Goal: Task Accomplishment & Management: Complete application form

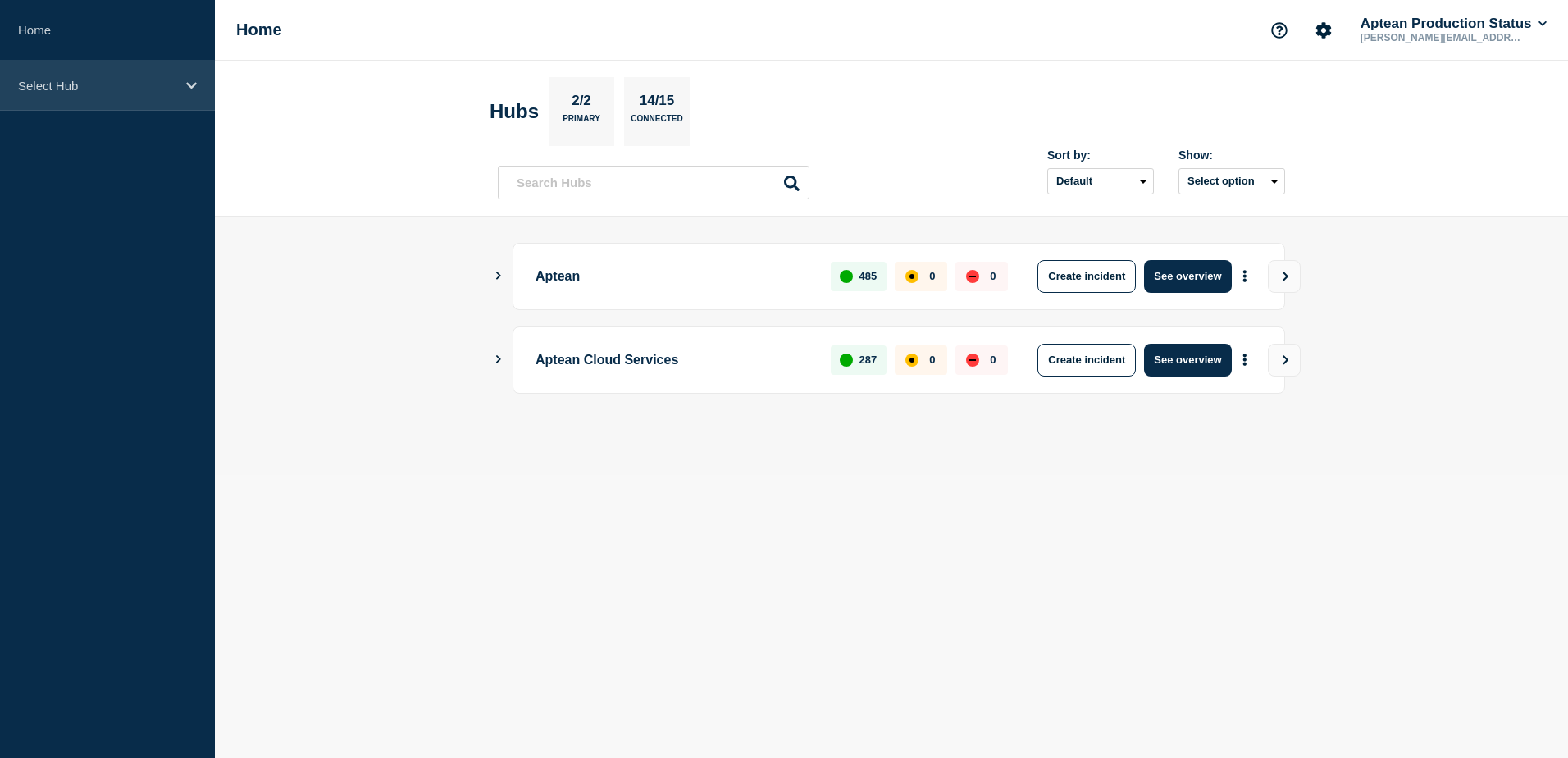
click at [183, 82] on div "Select Hub" at bounding box center [107, 85] width 215 height 50
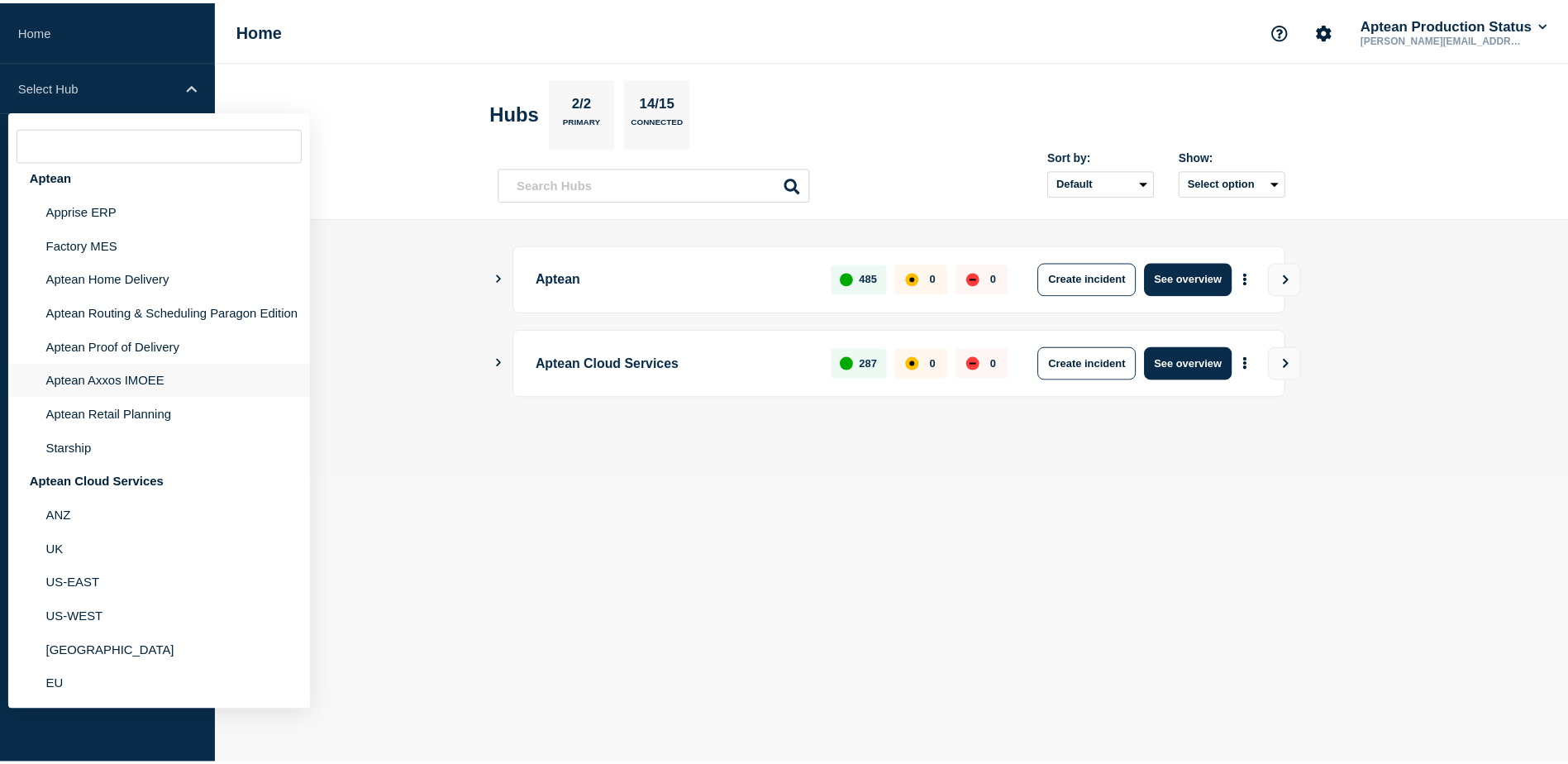
scroll to position [24, 0]
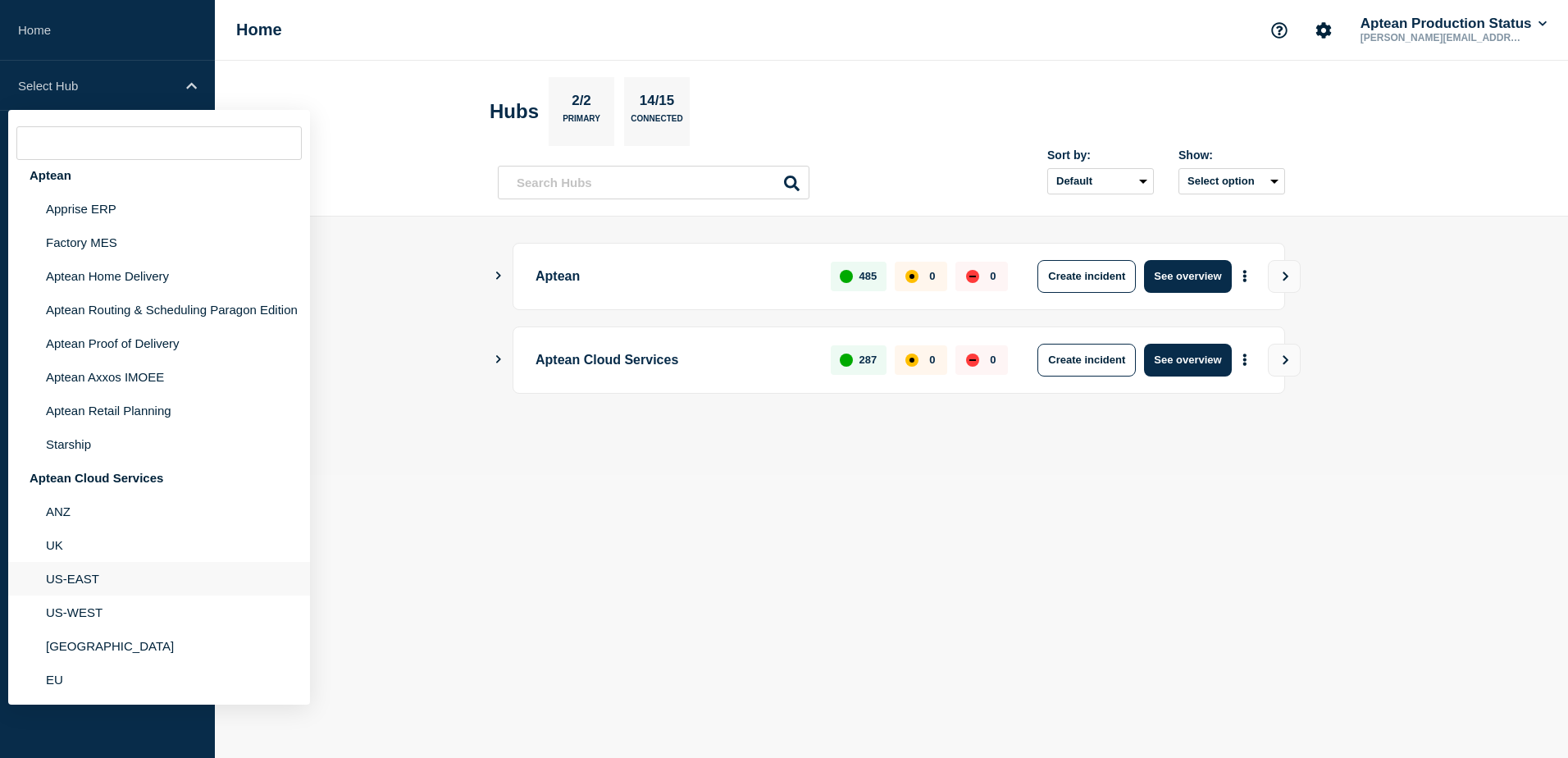
click at [91, 573] on li "US-EAST" at bounding box center [159, 579] width 302 height 34
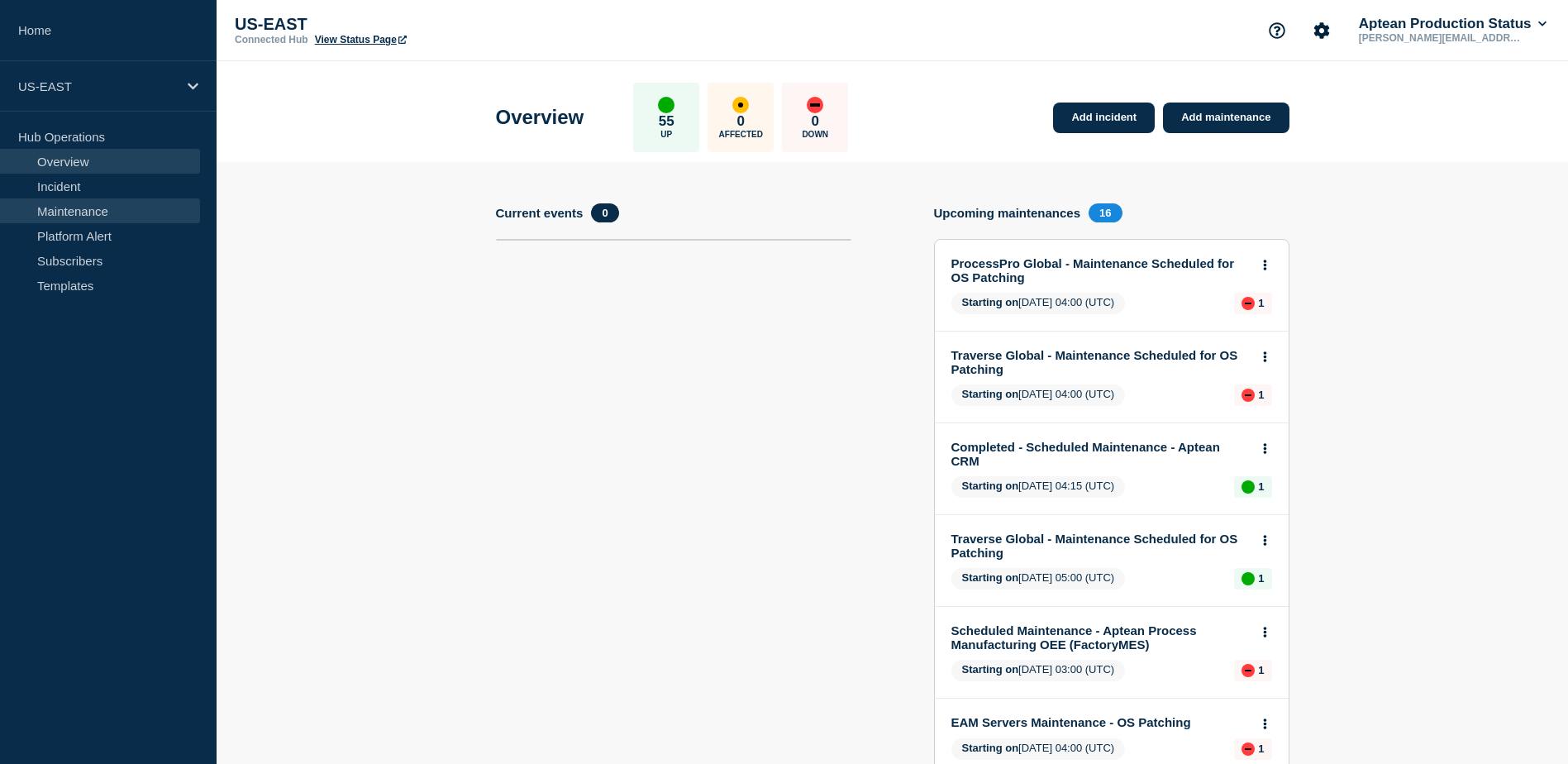
click at [75, 214] on link "Maintenance" at bounding box center [100, 211] width 200 height 25
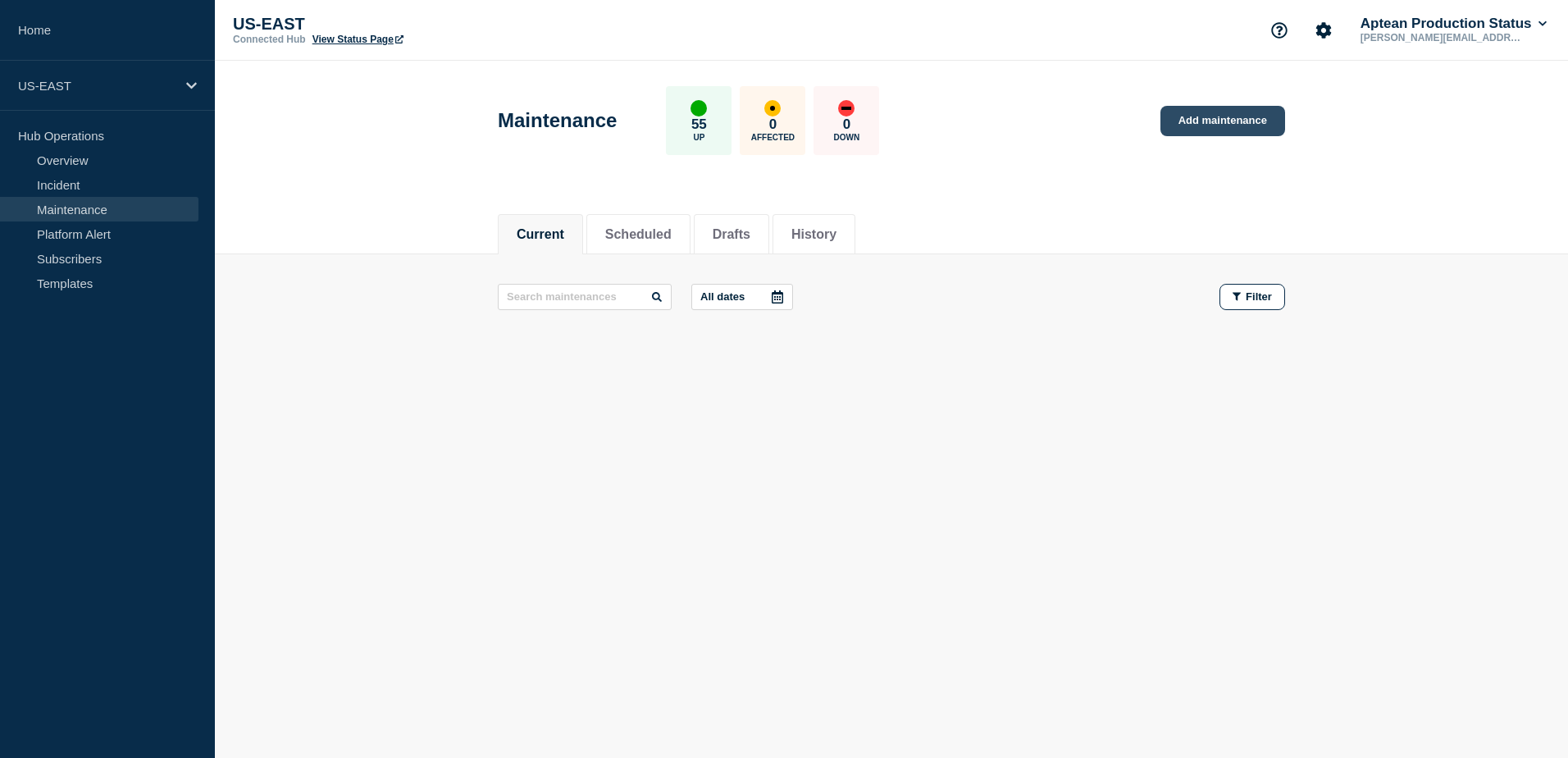
click at [1233, 119] on link "Add maintenance" at bounding box center [1222, 121] width 125 height 31
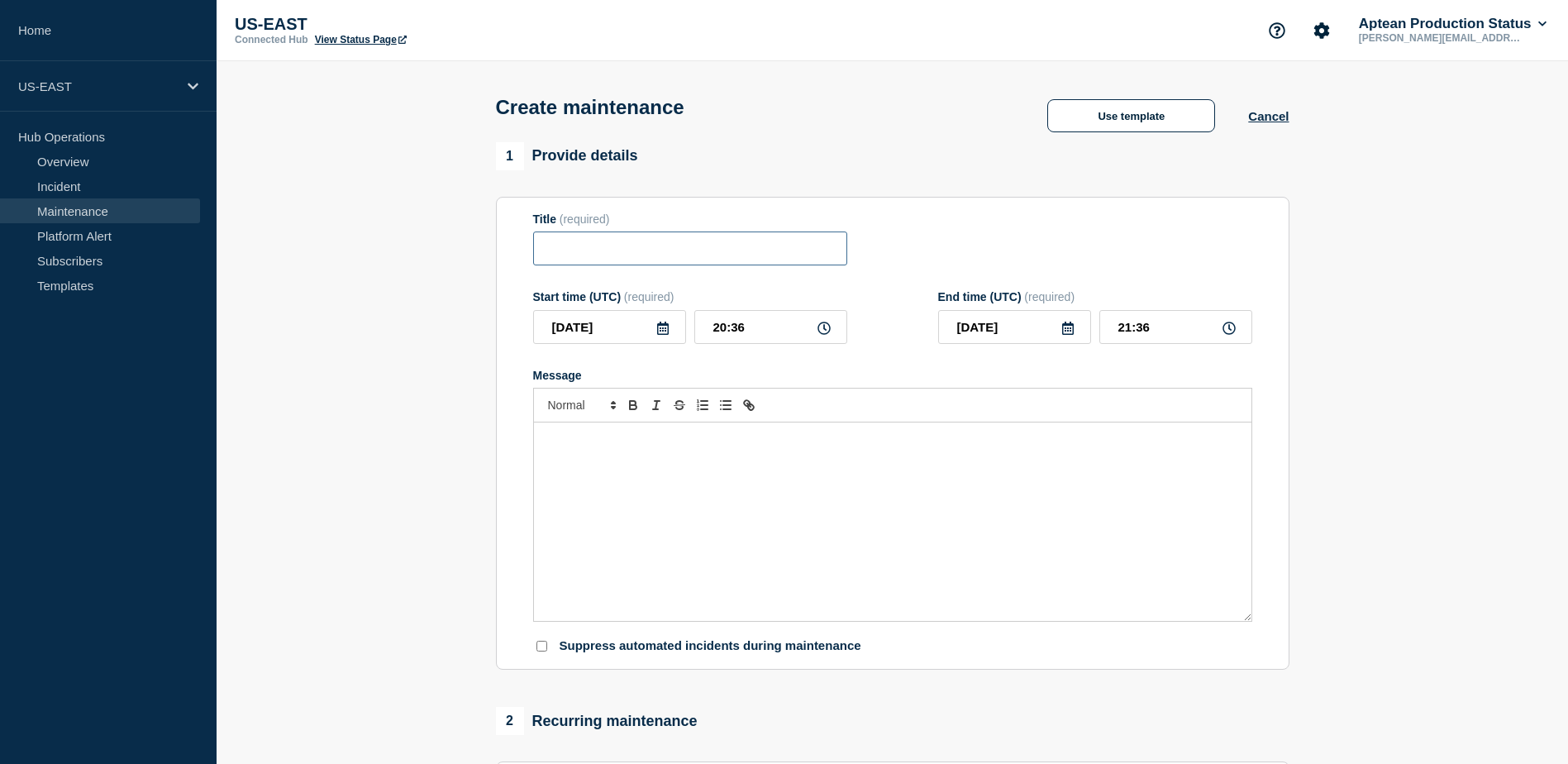
click at [563, 260] on input "Title" at bounding box center [690, 248] width 314 height 34
paste input "Made2Manage 8.0 Server Maintenance – Critical HF Deployment"
drag, startPoint x: 829, startPoint y: 249, endPoint x: 497, endPoint y: 248, distance: 332.0
click at [497, 248] on section "Title (required) Made2Manage 8.0 Server Maintenance – Critical HF Deployment St…" at bounding box center [892, 433] width 793 height 473
type input "Made2Manage 8.0 Server Maintenance – Critical HF Deployment"
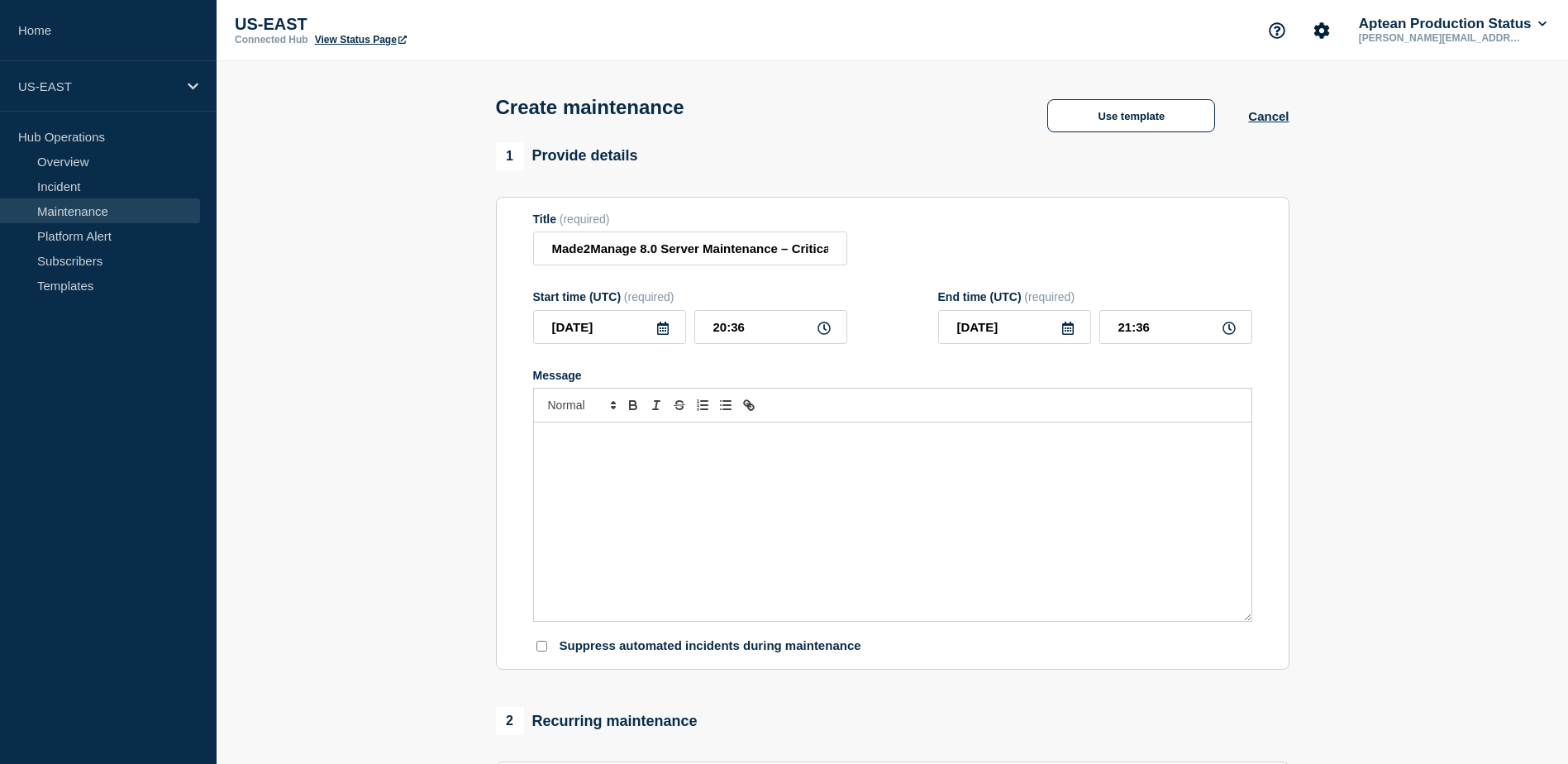
click at [774, 221] on div "Title (required)" at bounding box center [690, 219] width 314 height 13
drag, startPoint x: 557, startPoint y: 251, endPoint x: 970, endPoint y: 250, distance: 413.0
click at [970, 250] on div "Title (required) Made2Manage 8.0 Server Maintenance – Critical HF Deployment" at bounding box center [892, 239] width 719 height 53
click at [972, 250] on div "Title (required) Made2Manage 8.0 Server Maintenance – Critical HF Deployment" at bounding box center [892, 239] width 719 height 53
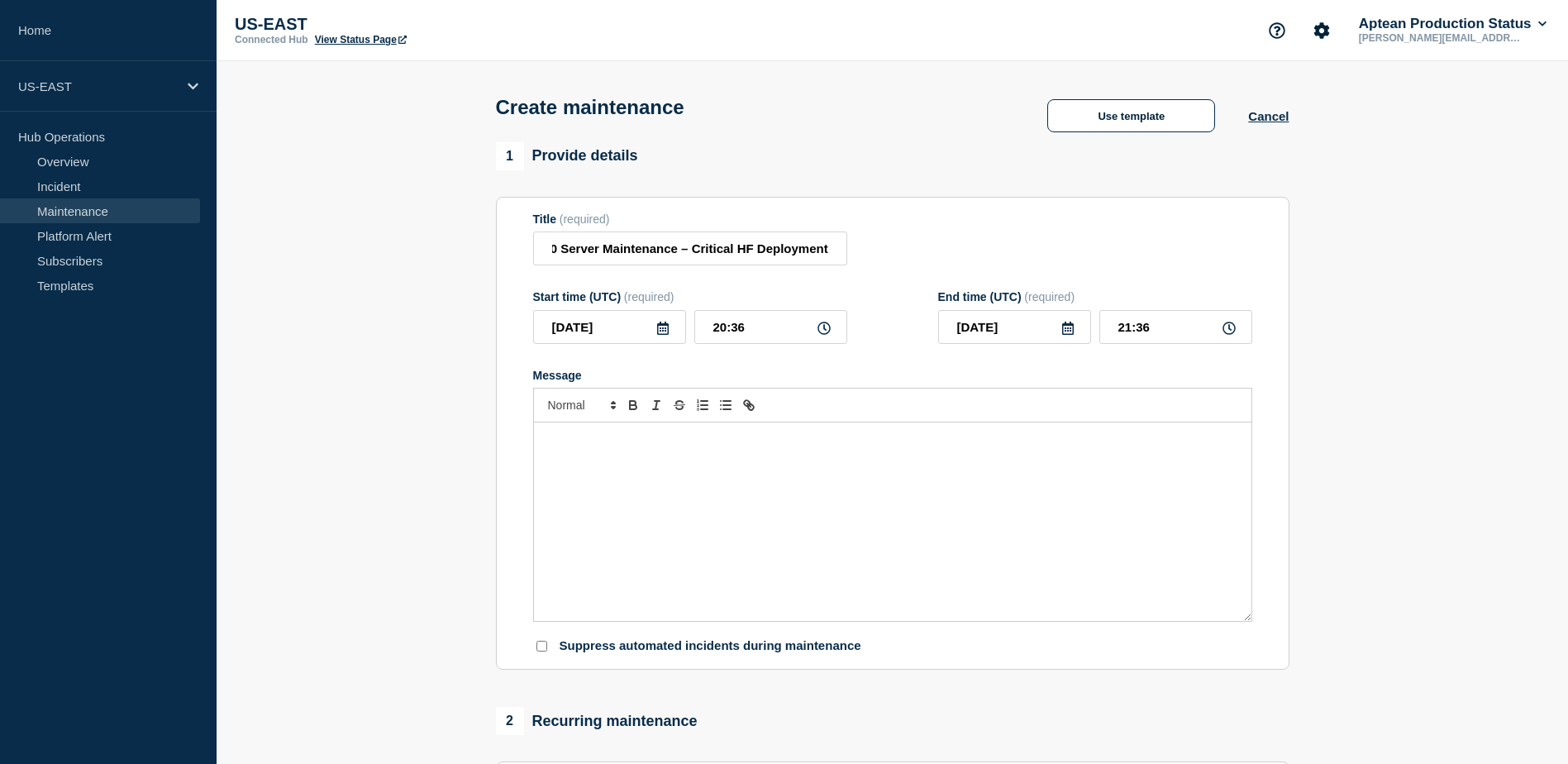
scroll to position [0, 0]
click at [573, 435] on div "Message" at bounding box center [892, 522] width 717 height 198
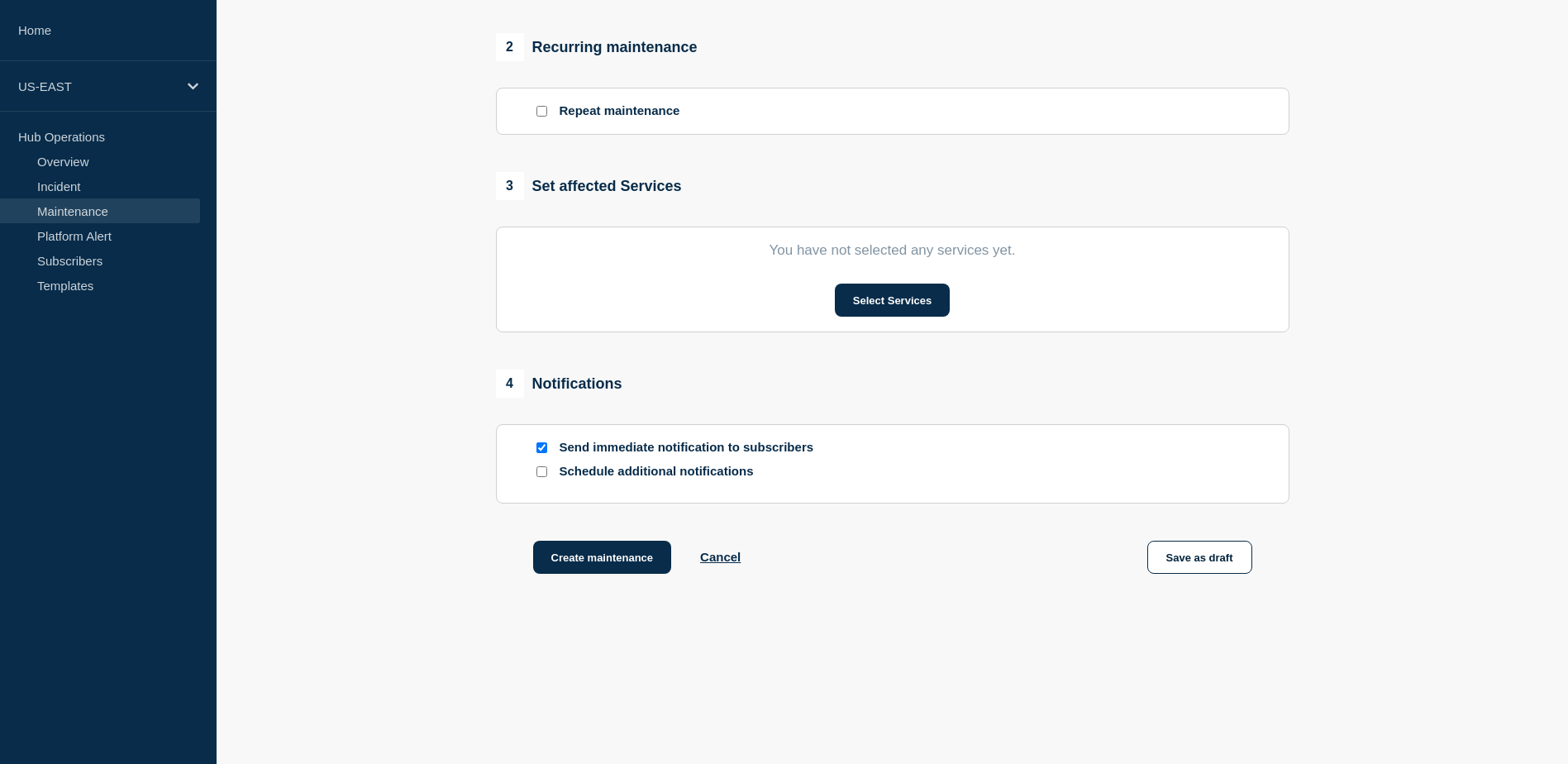
scroll to position [677, 0]
click at [545, 472] on input "Schedule additional notifications" at bounding box center [542, 472] width 11 height 11
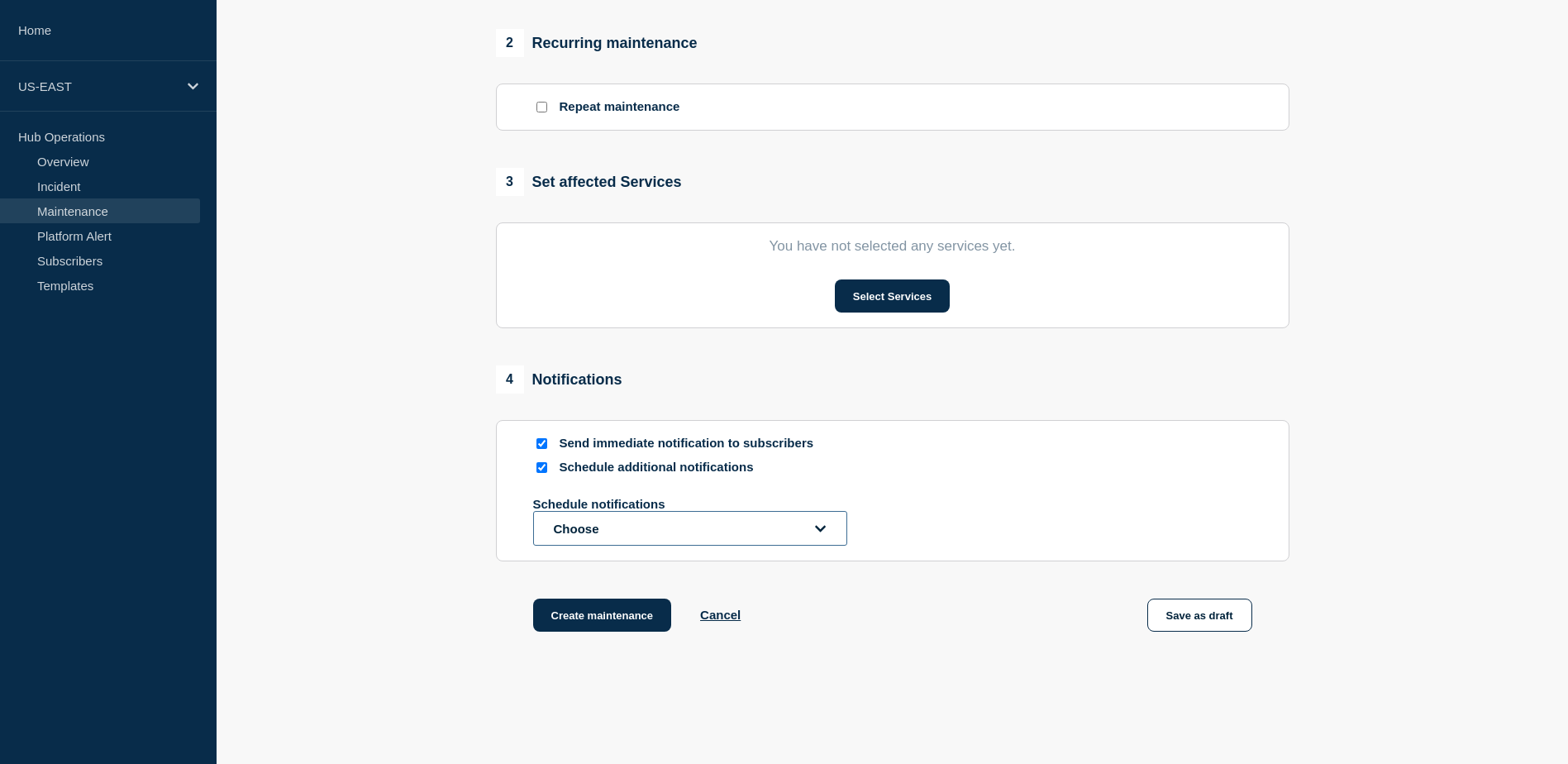
click at [829, 529] on button "Choose" at bounding box center [690, 528] width 314 height 35
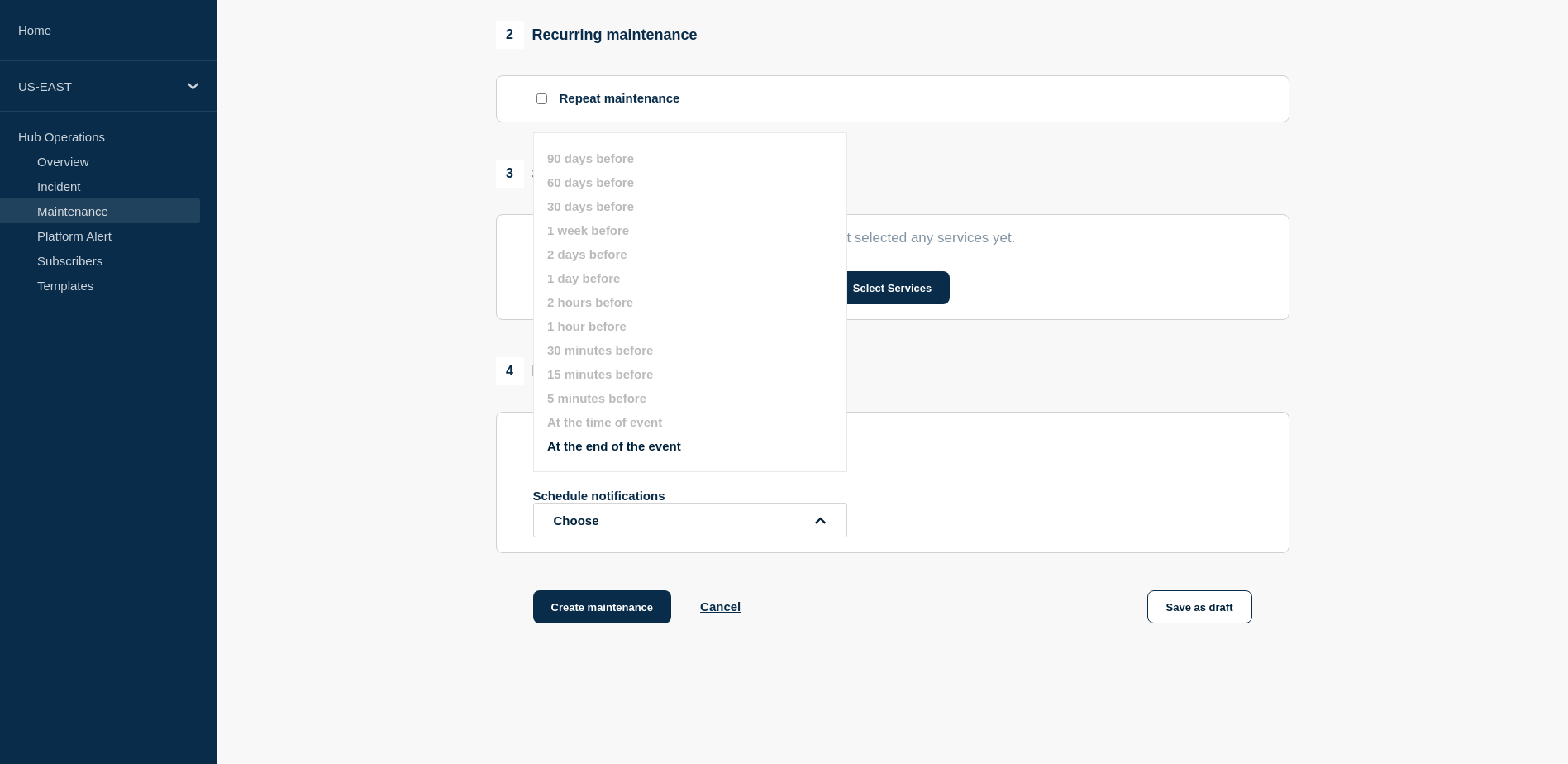
scroll to position [657, 0]
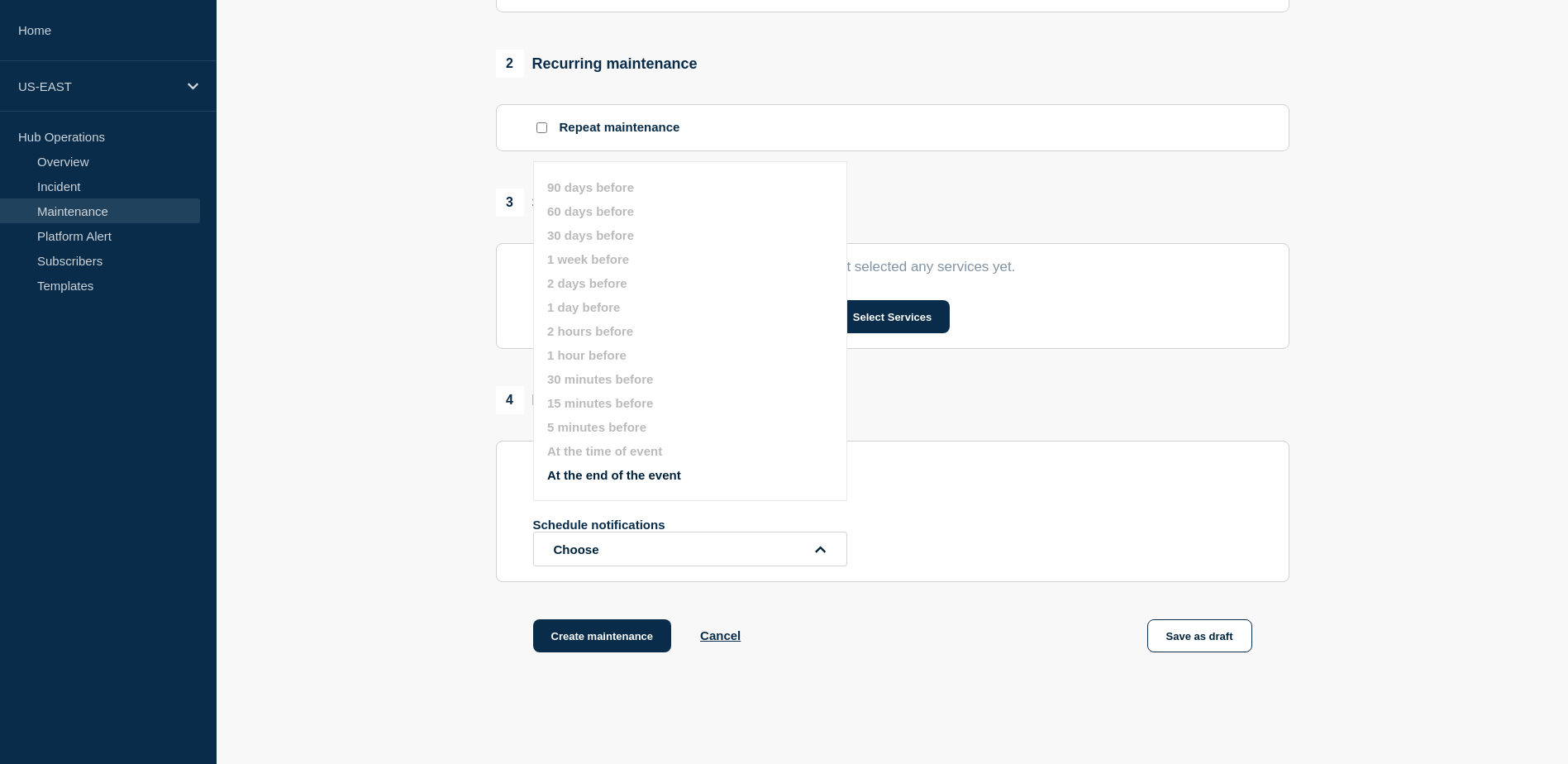
click at [585, 353] on button "1 hour before" at bounding box center [587, 355] width 79 height 14
click at [577, 376] on button "30 minutes before" at bounding box center [600, 378] width 106 height 14
click at [567, 356] on button "1 hour before" at bounding box center [587, 355] width 79 height 14
click at [479, 561] on section "1 Provide details Title (required) Made2Manage 8.0 Server Maintenance – Critica…" at bounding box center [892, 89] width 1351 height 1209
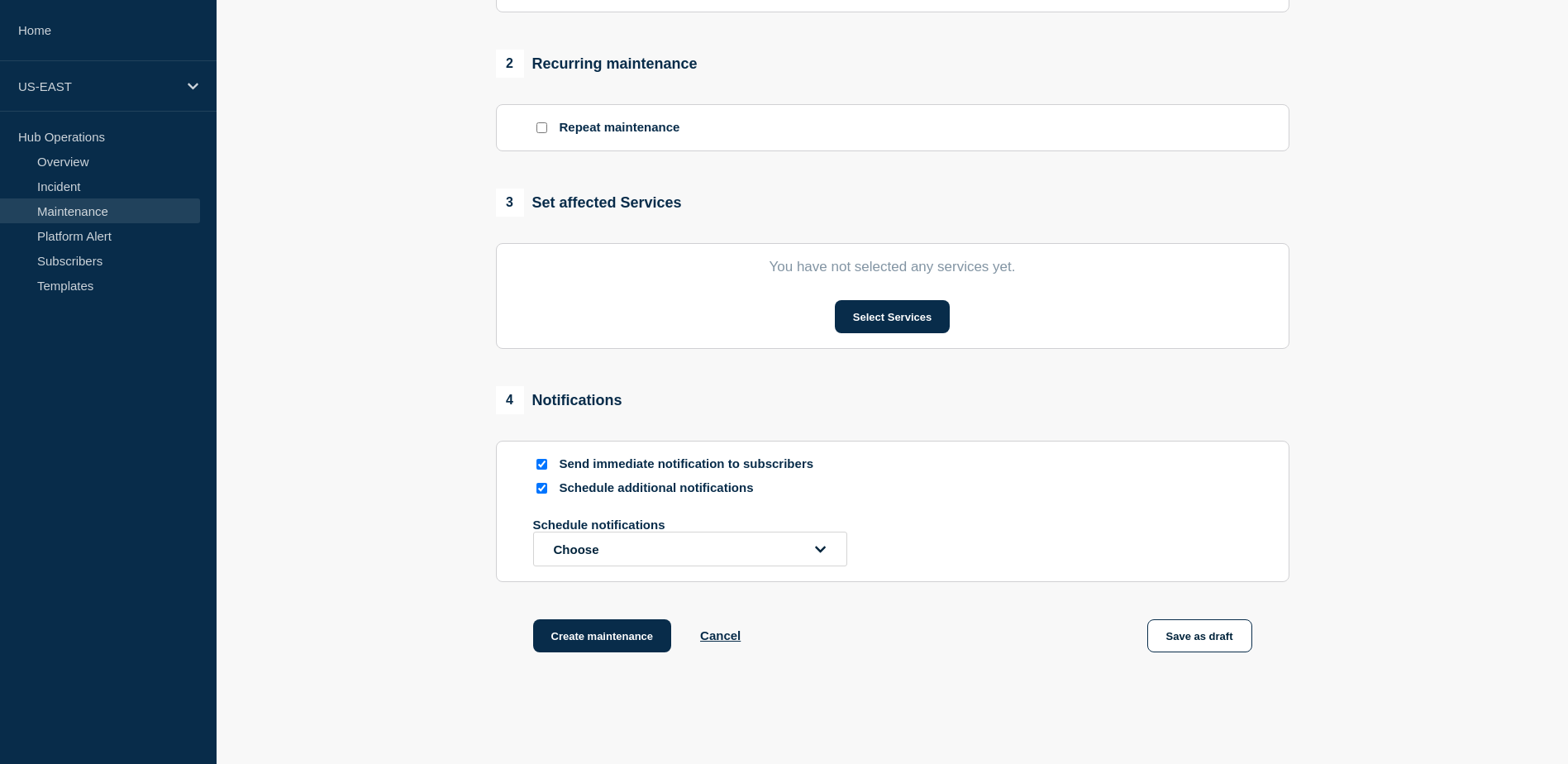
click at [540, 490] on input "Schedule additional notifications" at bounding box center [542, 487] width 11 height 11
checkbox input "false"
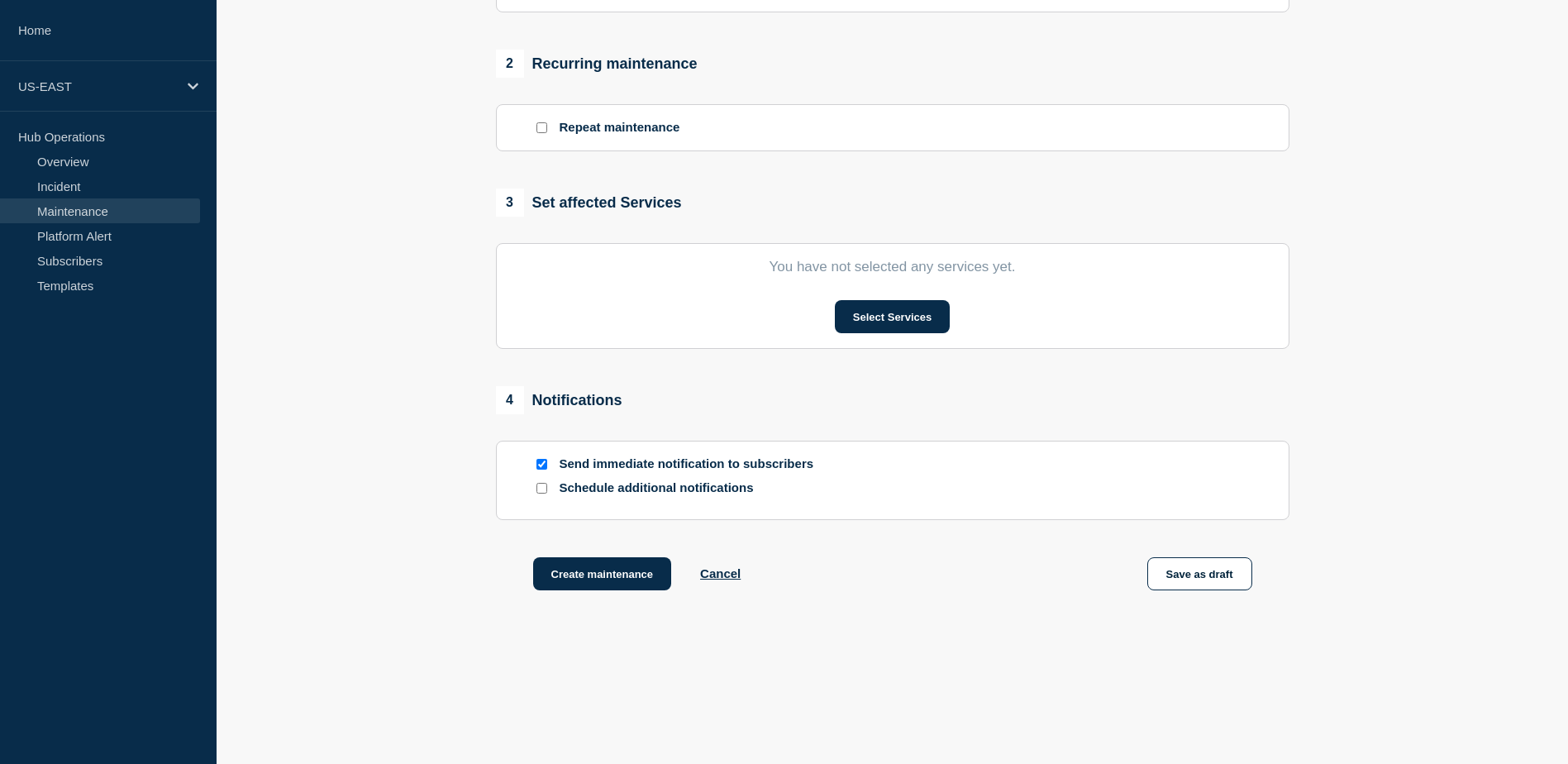
click at [548, 472] on div at bounding box center [542, 464] width 17 height 16
click at [543, 469] on input "Send immediate notification to subscribers" at bounding box center [542, 464] width 11 height 11
checkbox input "false"
click at [544, 492] on input "Schedule additional notifications" at bounding box center [542, 487] width 11 height 11
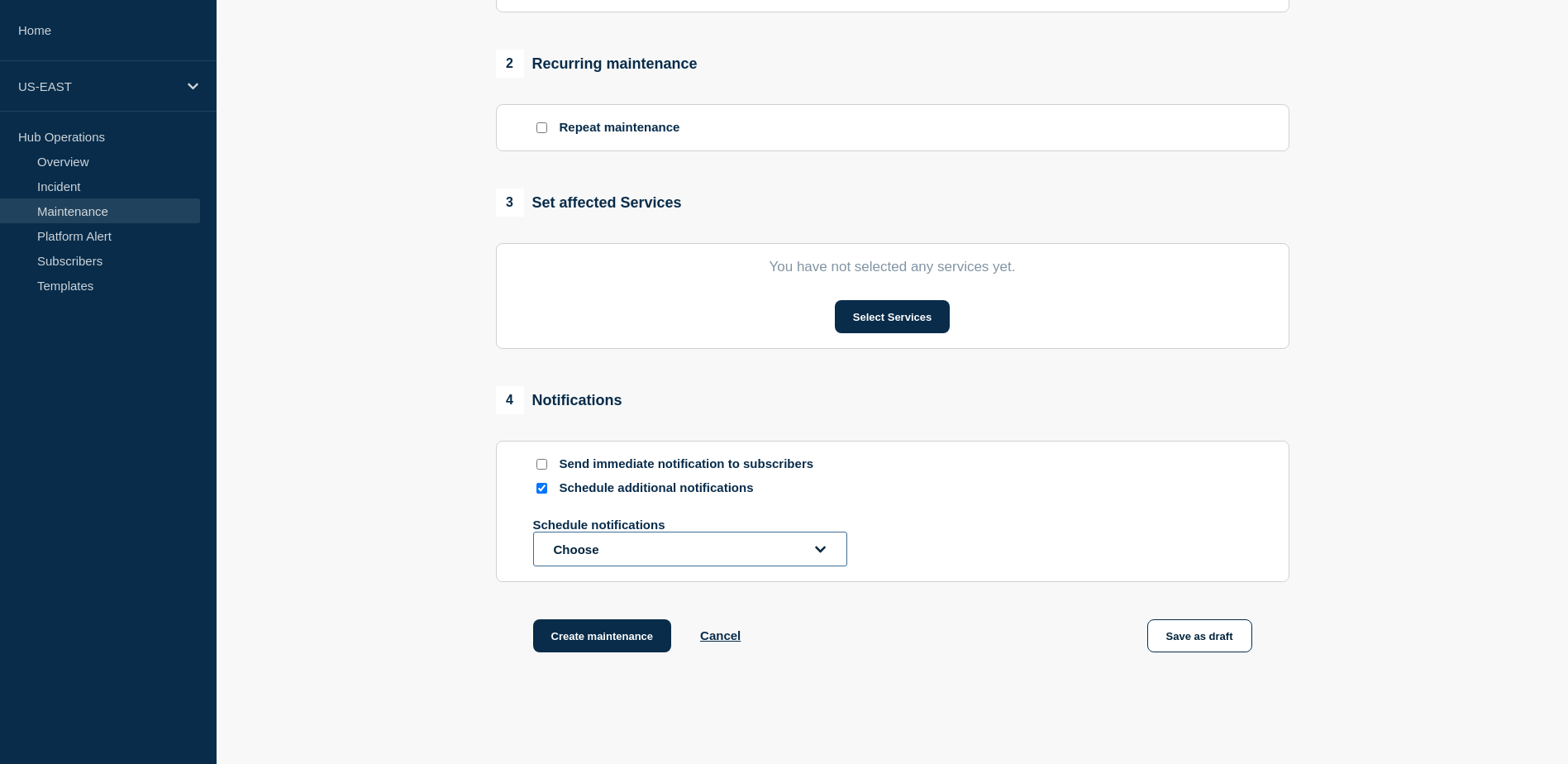
click at [637, 555] on button "Choose" at bounding box center [690, 549] width 314 height 35
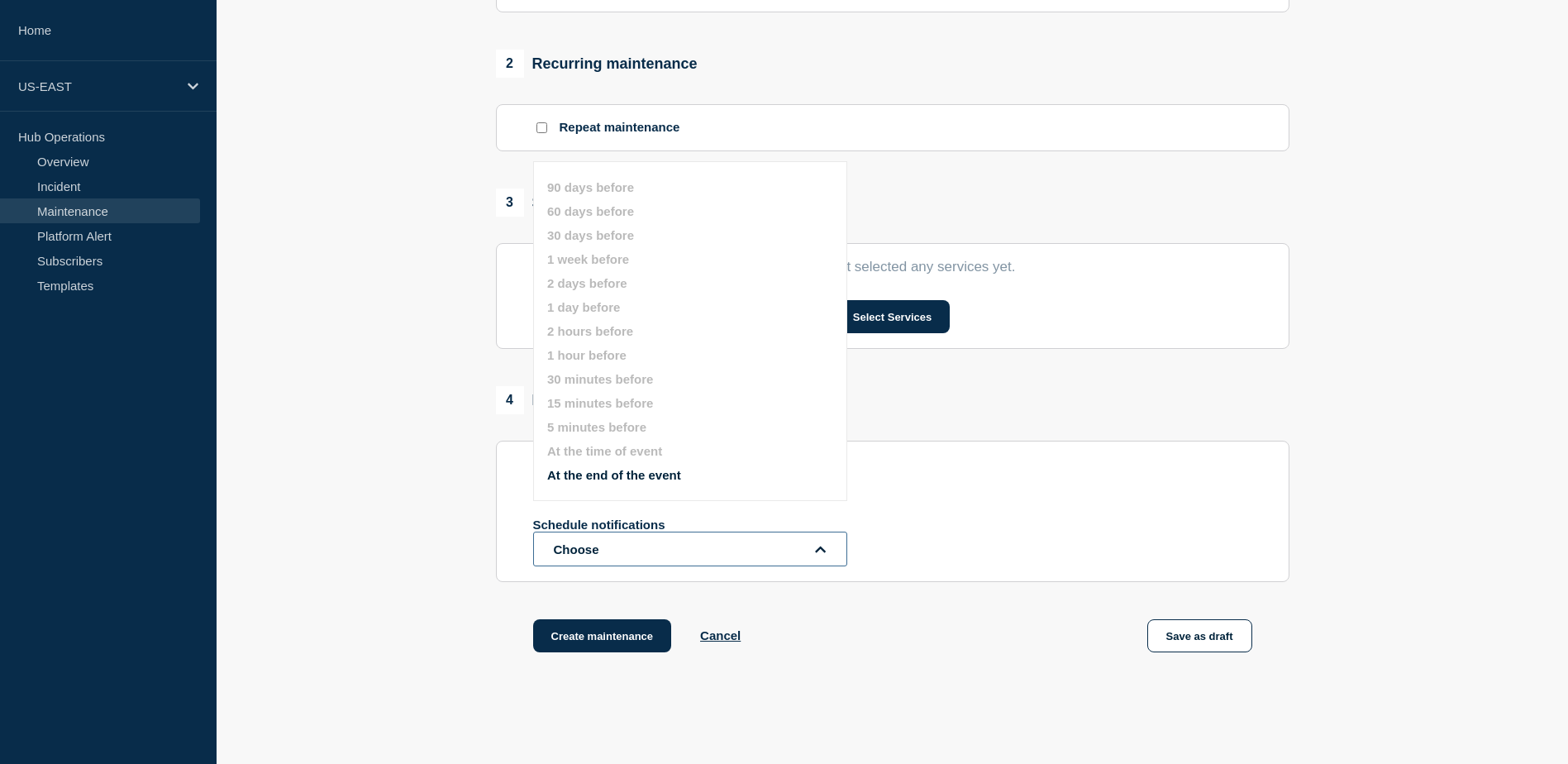
click at [637, 555] on button "Choose" at bounding box center [690, 549] width 314 height 35
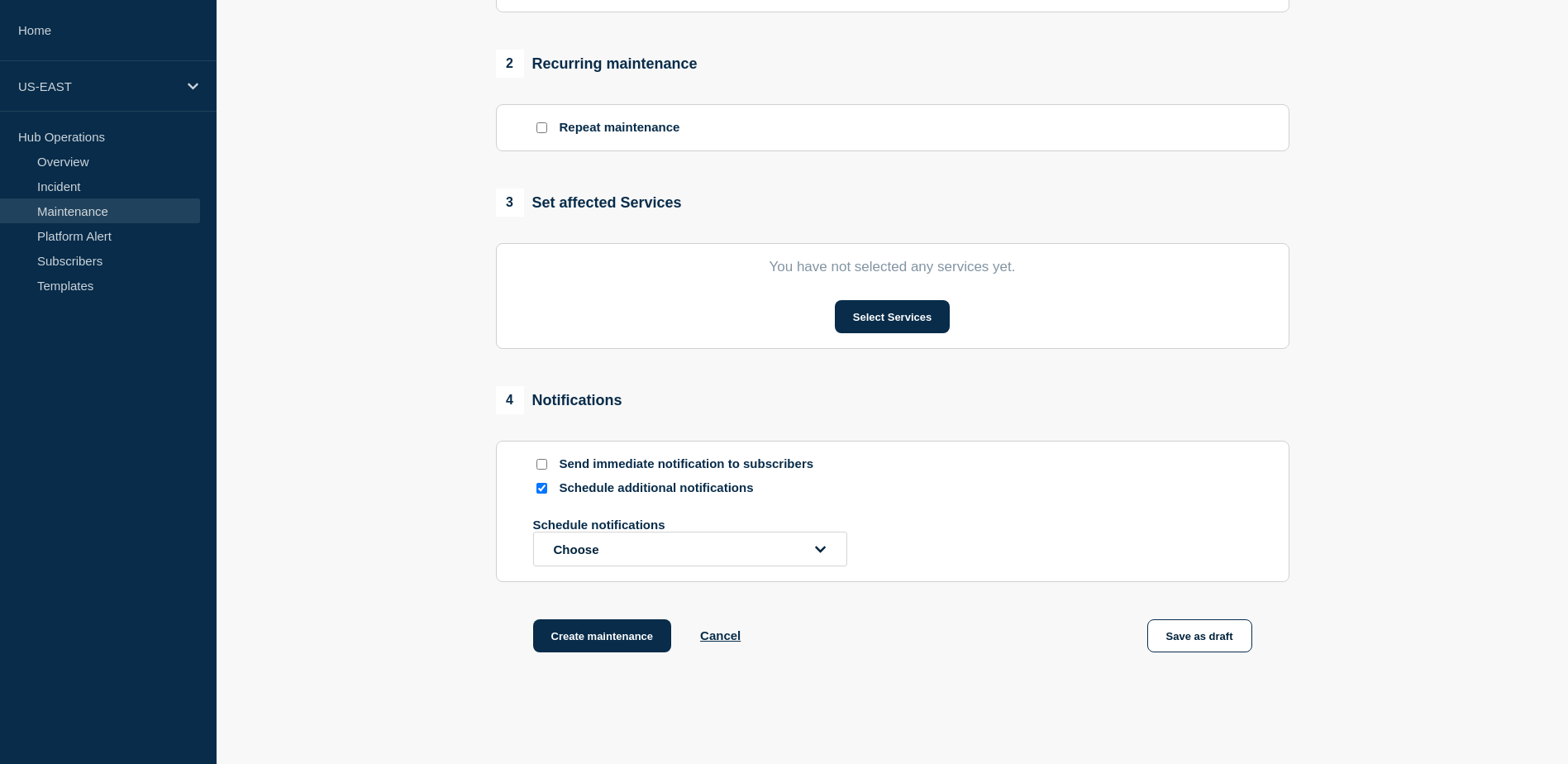
click at [547, 496] on div at bounding box center [542, 487] width 17 height 16
click at [545, 489] on input "Schedule additional notifications" at bounding box center [542, 487] width 11 height 11
checkbox input "false"
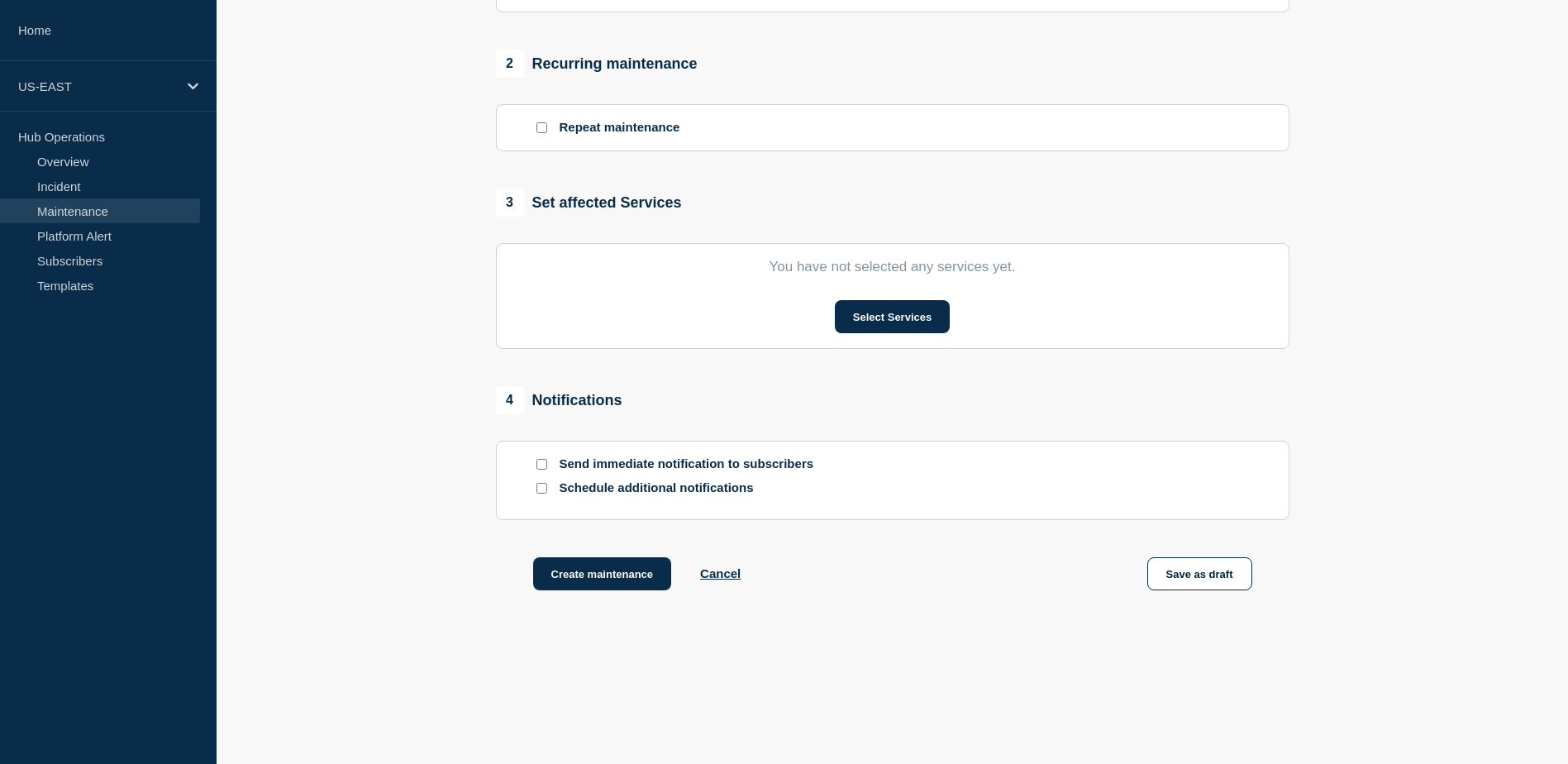
click at [544, 469] on input "Send immediate notification to subscribers" at bounding box center [542, 464] width 11 height 11
checkbox input "true"
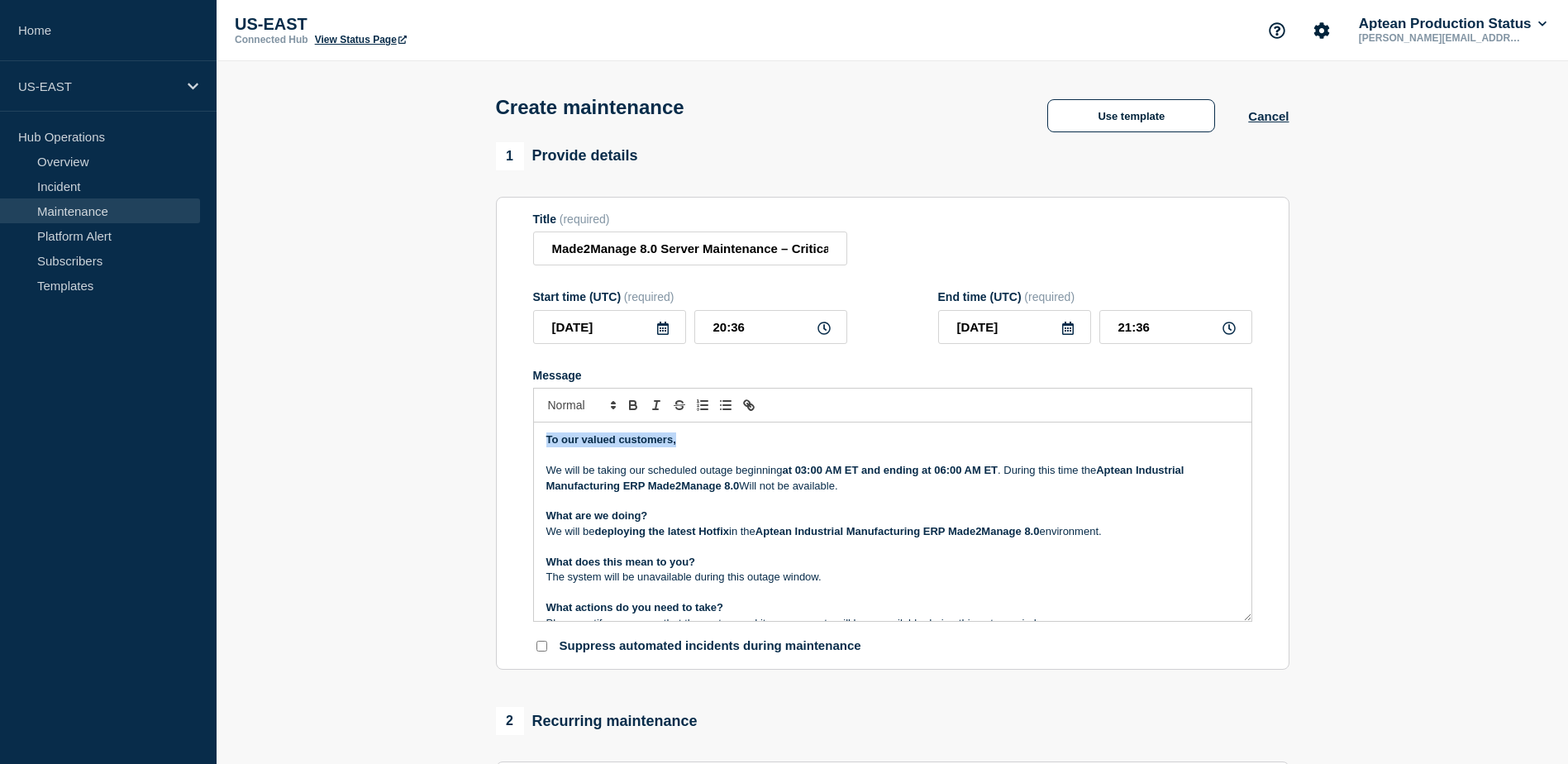
drag, startPoint x: 547, startPoint y: 444, endPoint x: 688, endPoint y: 444, distance: 141.0
click at [677, 444] on p "To our valued customers," at bounding box center [892, 440] width 692 height 15
drag, startPoint x: 546, startPoint y: 473, endPoint x: 759, endPoint y: 473, distance: 213.0
click at [759, 473] on p "We will be taking our scheduled outage beginning at 03:00 AM ET and ending at 0…" at bounding box center [892, 478] width 692 height 31
click at [705, 497] on p "Message" at bounding box center [892, 501] width 692 height 15
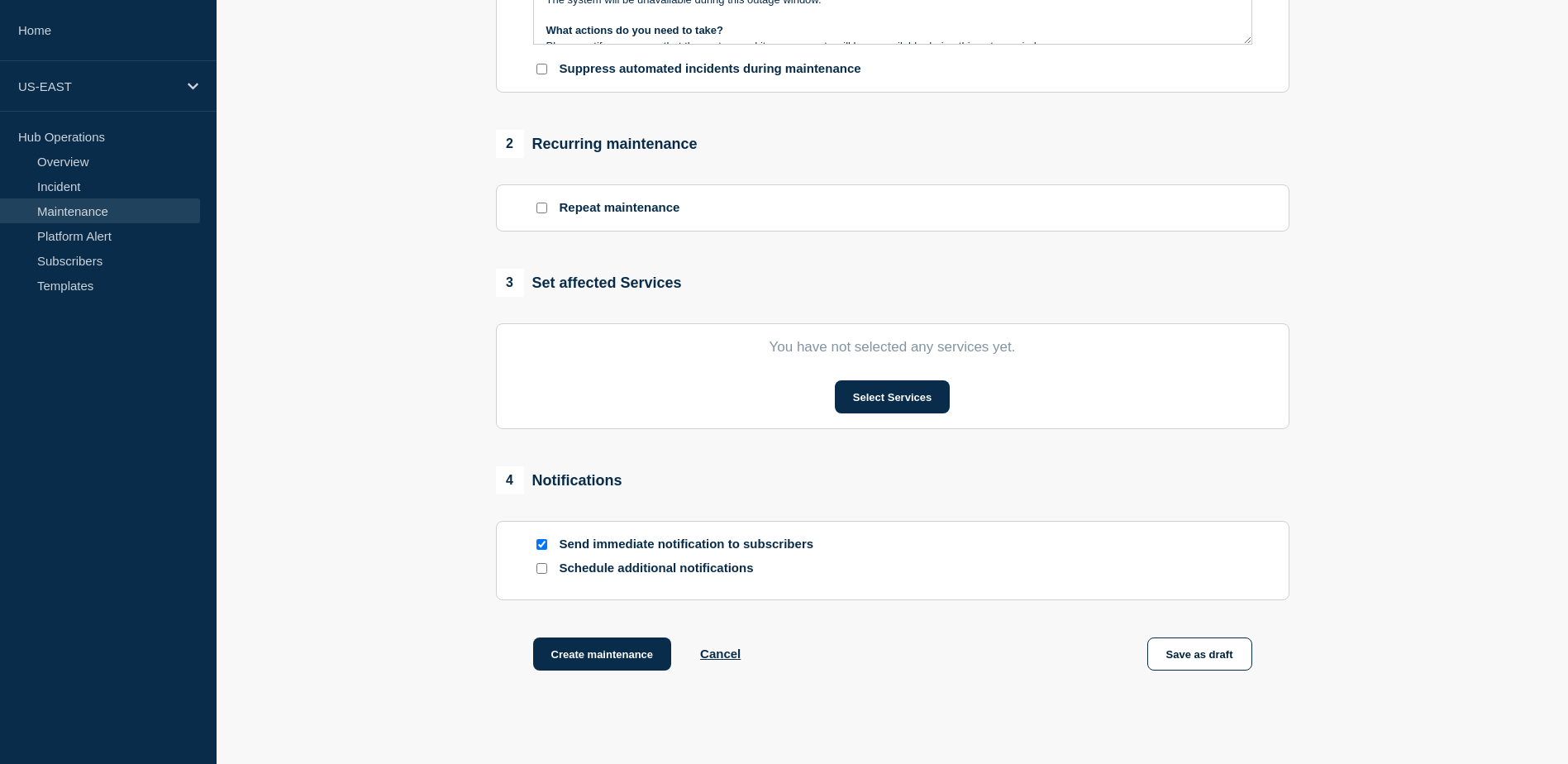
scroll to position [578, 0]
click at [882, 395] on button "Select Services" at bounding box center [892, 395] width 115 height 33
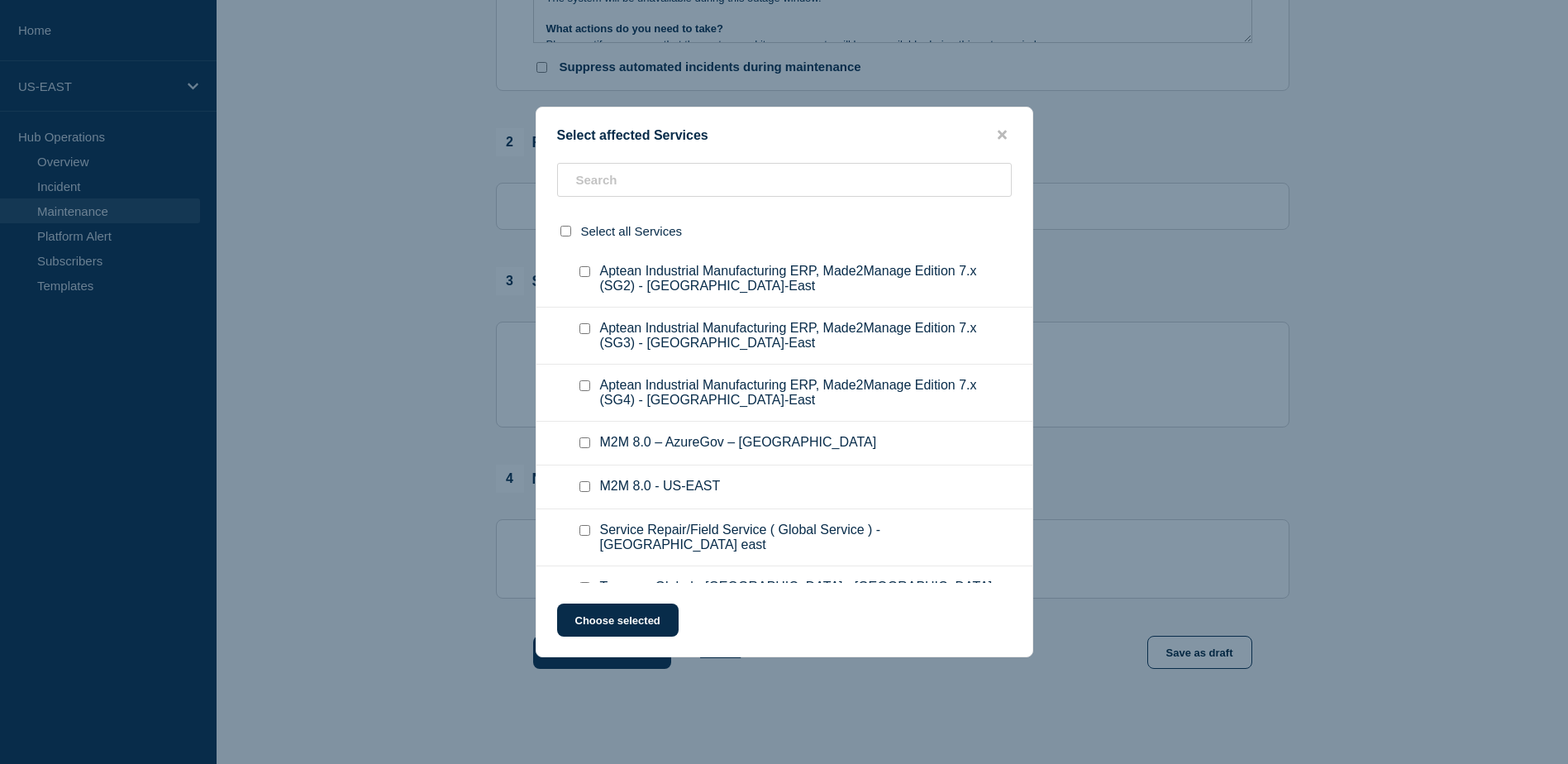
scroll to position [1322, 0]
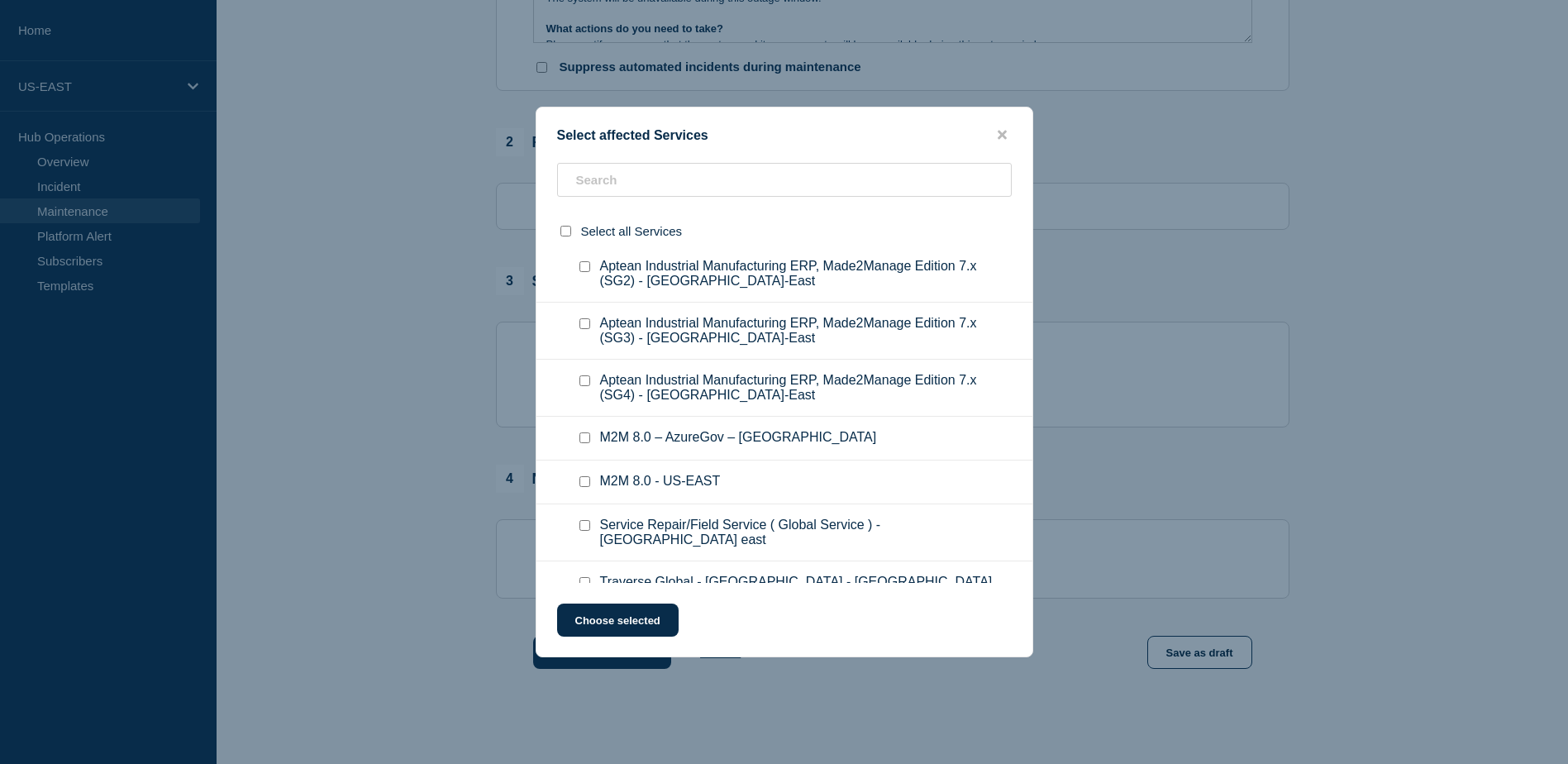
click at [589, 432] on input "M2M 8.0 – AzureGov – US East checkbox" at bounding box center [584, 437] width 11 height 11
checkbox input "true"
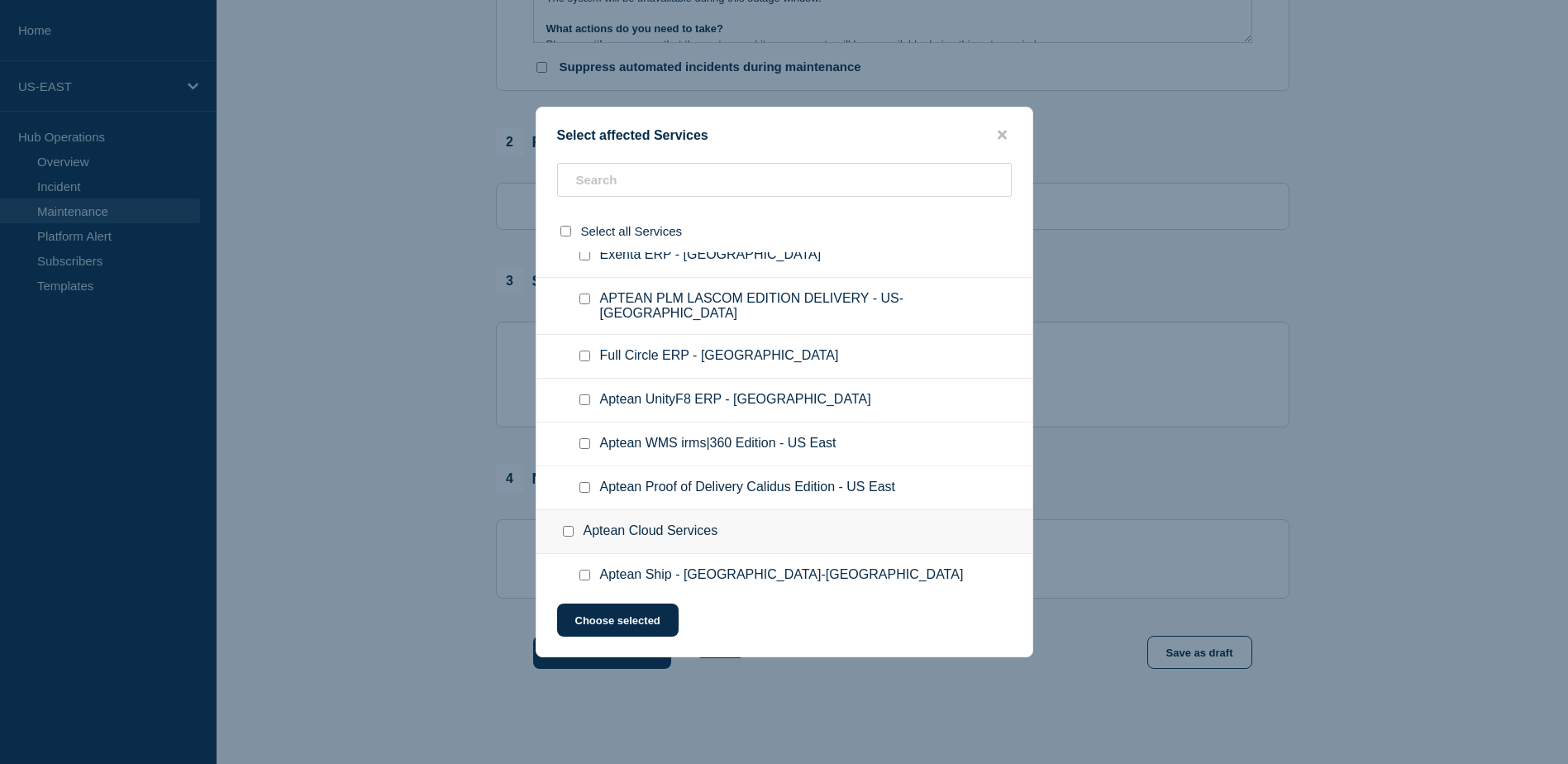
scroll to position [2449, 0]
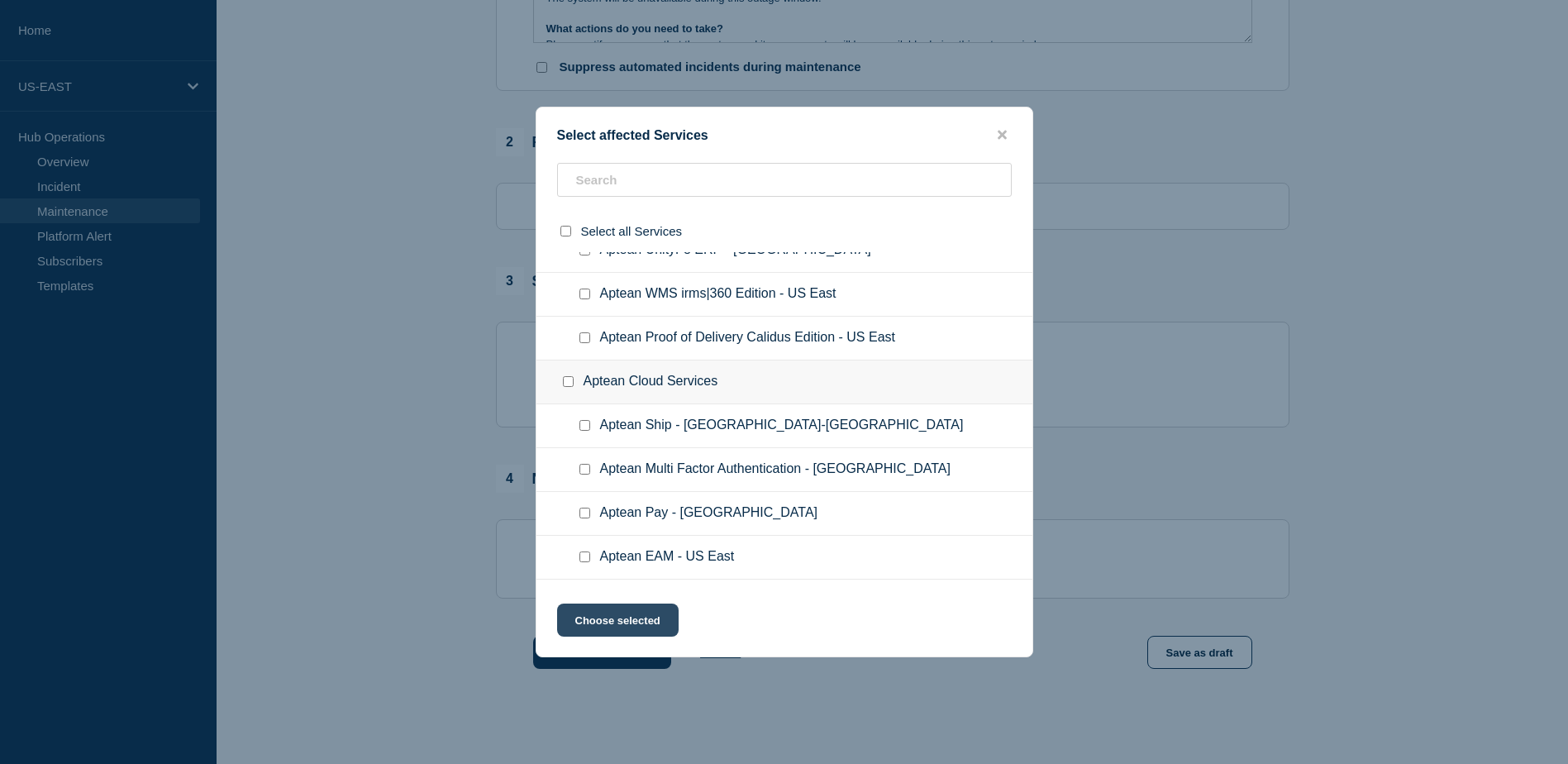
click at [630, 617] on button "Choose selected" at bounding box center [618, 620] width 122 height 33
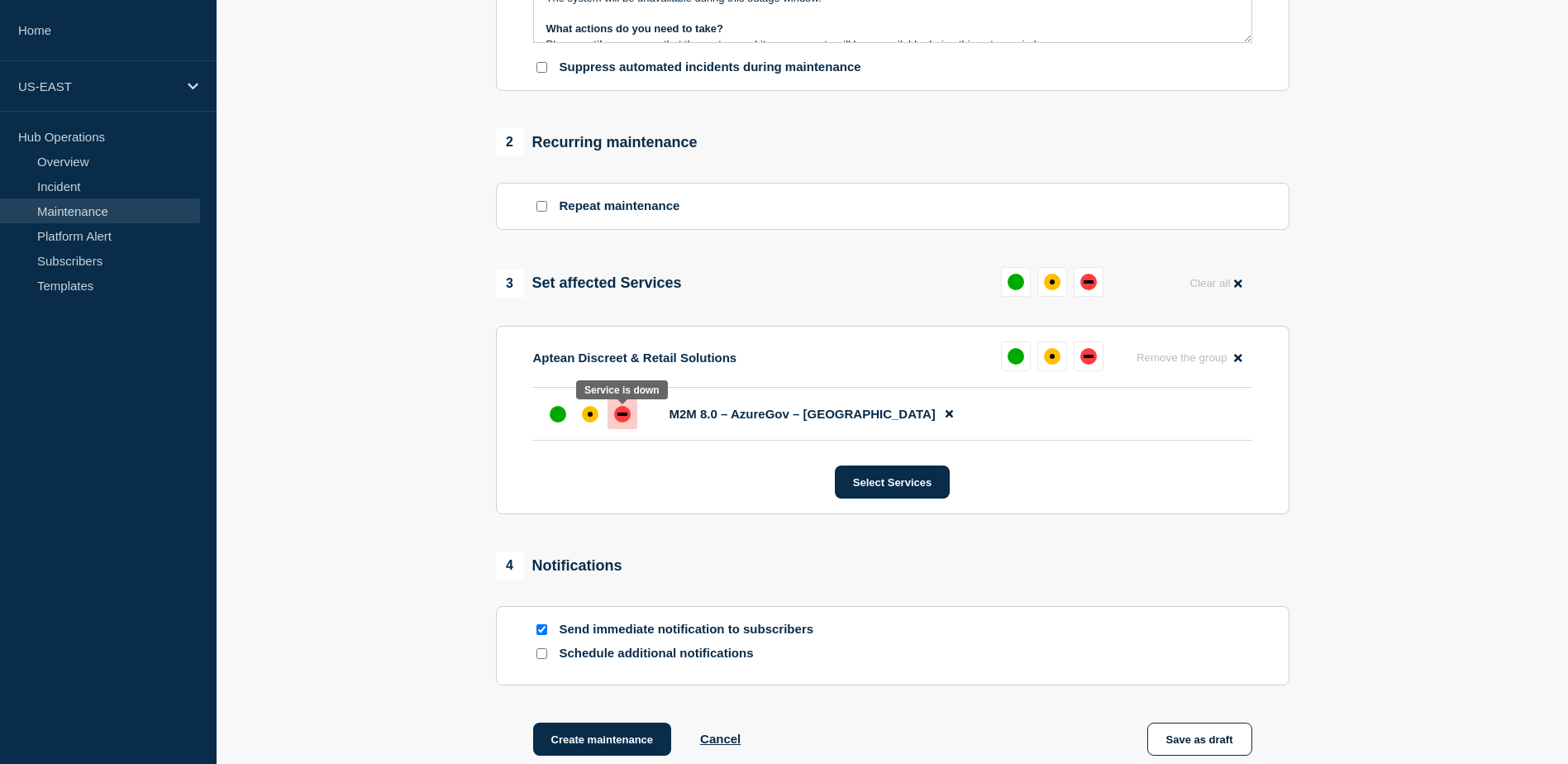
click at [628, 417] on div "down" at bounding box center [622, 414] width 17 height 17
click at [621, 416] on div "down" at bounding box center [622, 414] width 10 height 3
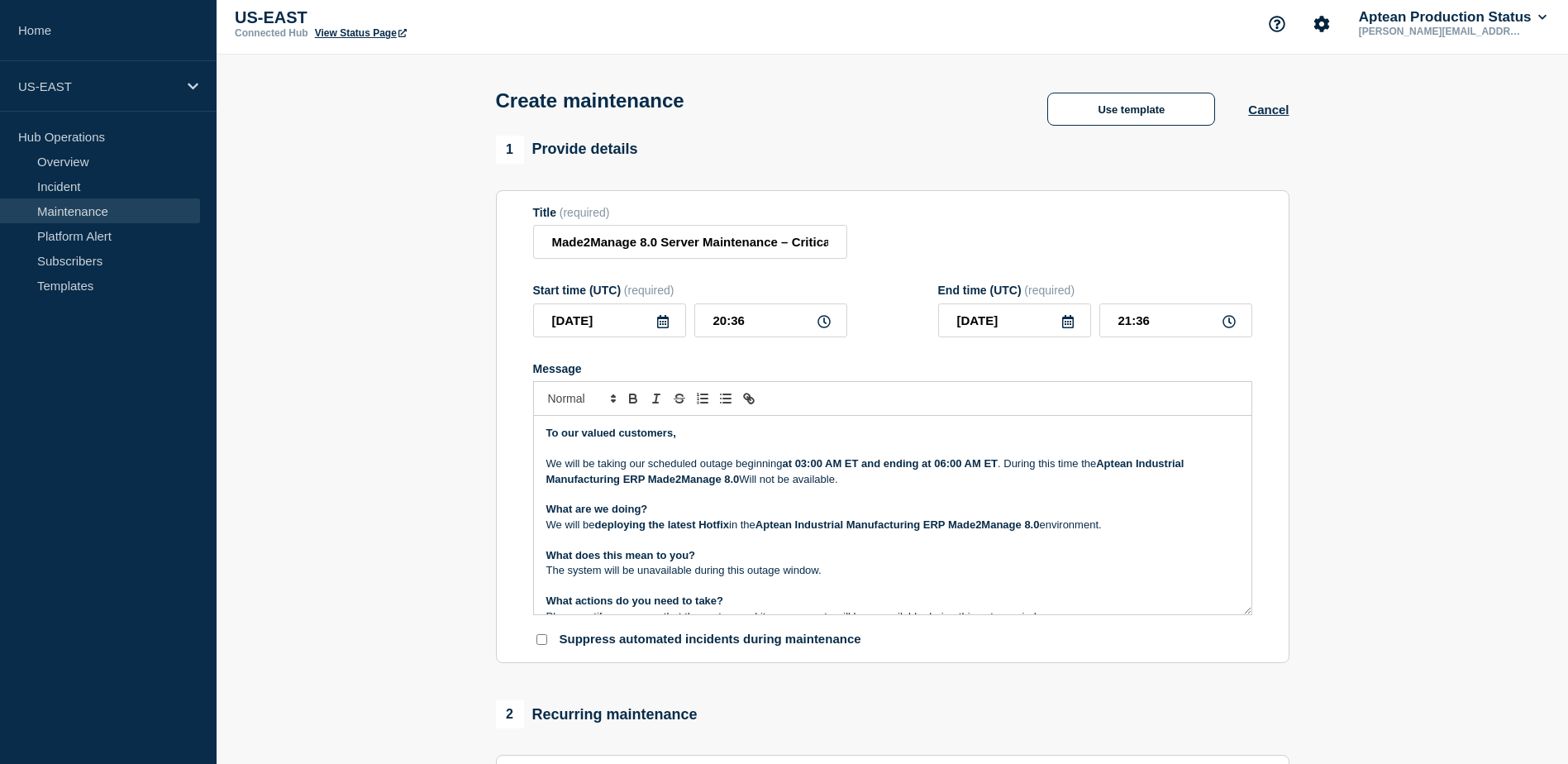
scroll to position [0, 0]
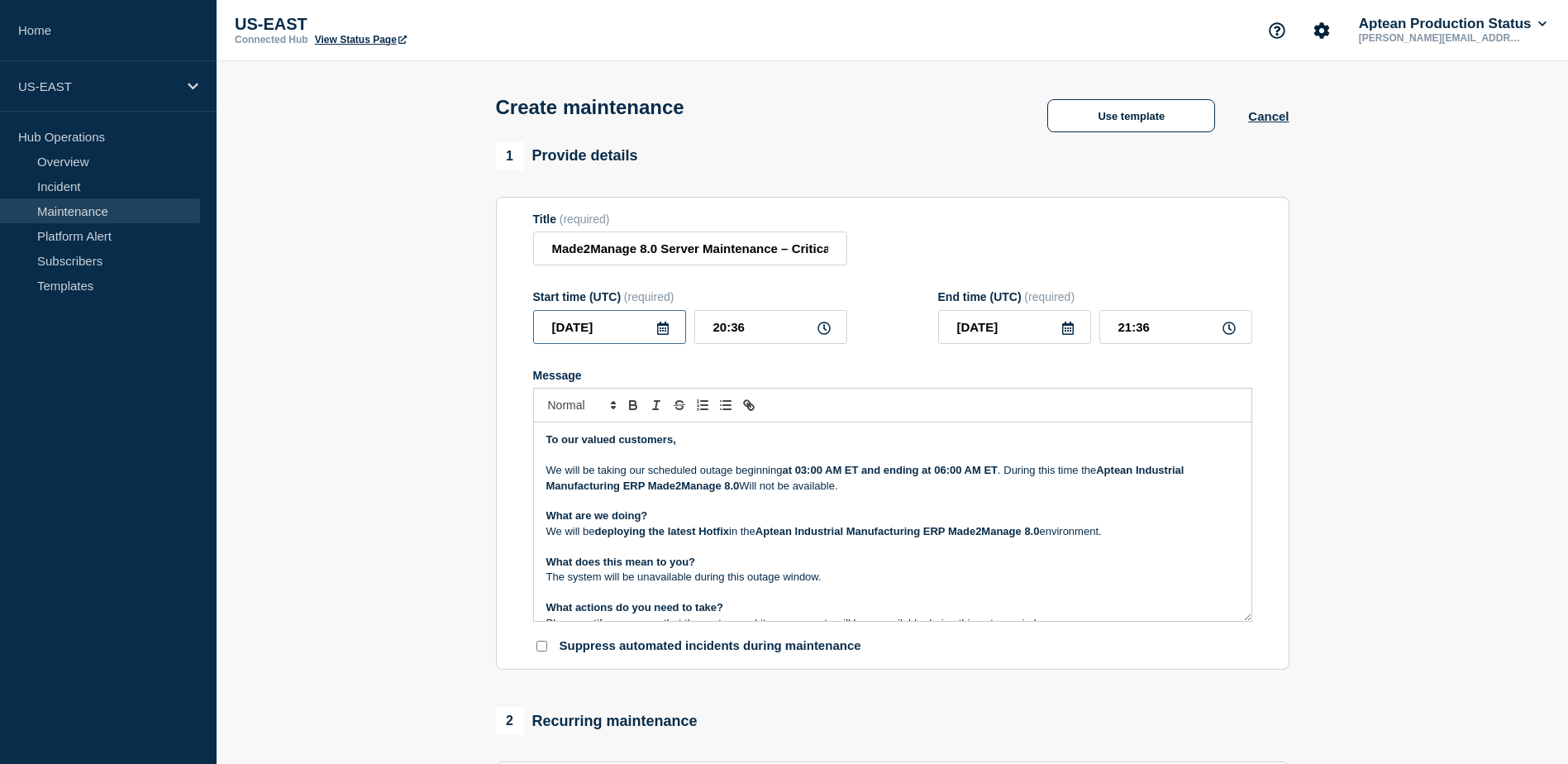
click at [659, 342] on input "2025-08-26" at bounding box center [610, 327] width 153 height 34
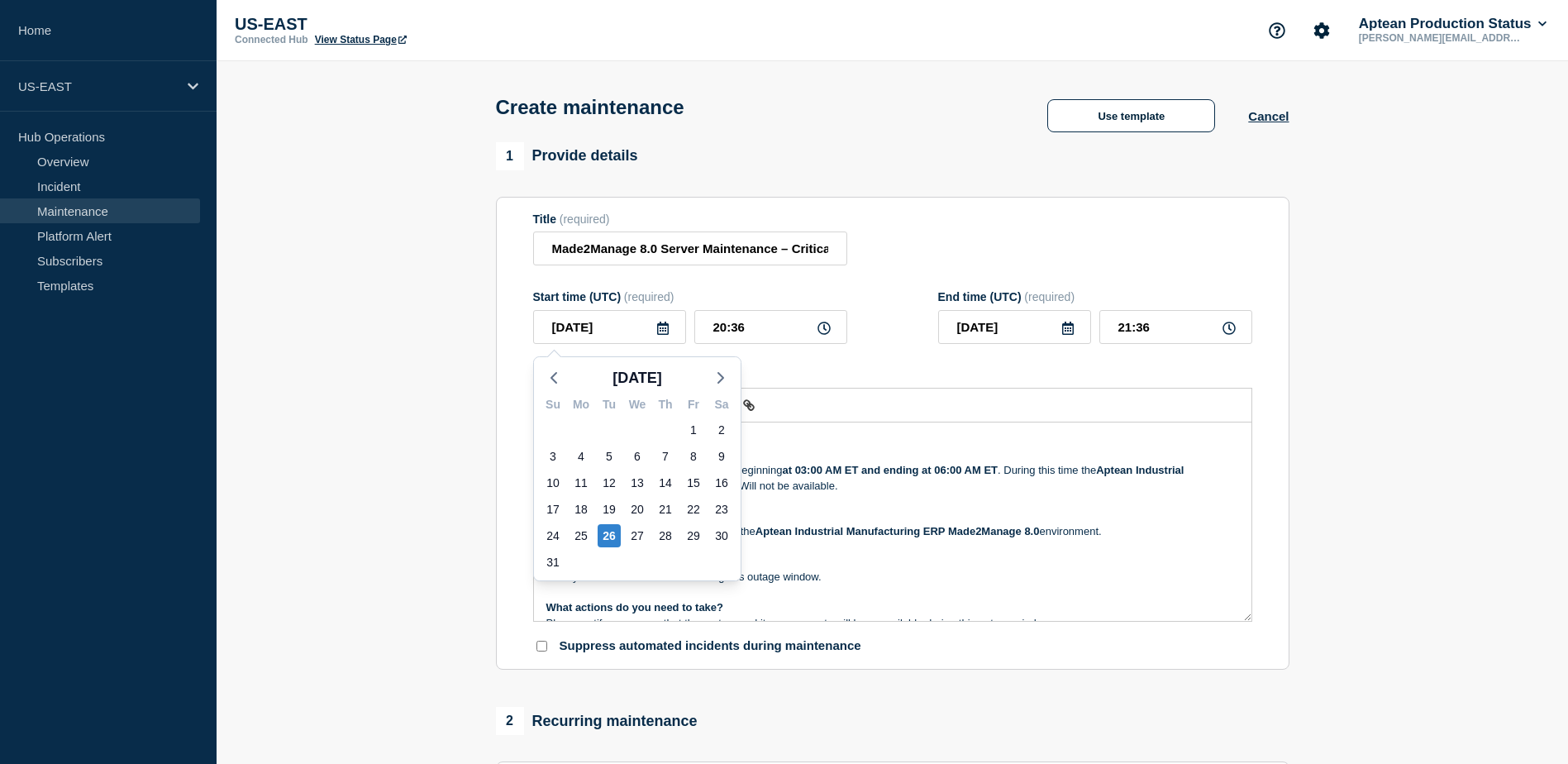
click at [625, 532] on div "27" at bounding box center [637, 536] width 28 height 27
click at [629, 540] on div "27" at bounding box center [637, 536] width 23 height 23
type input "2025-08-27"
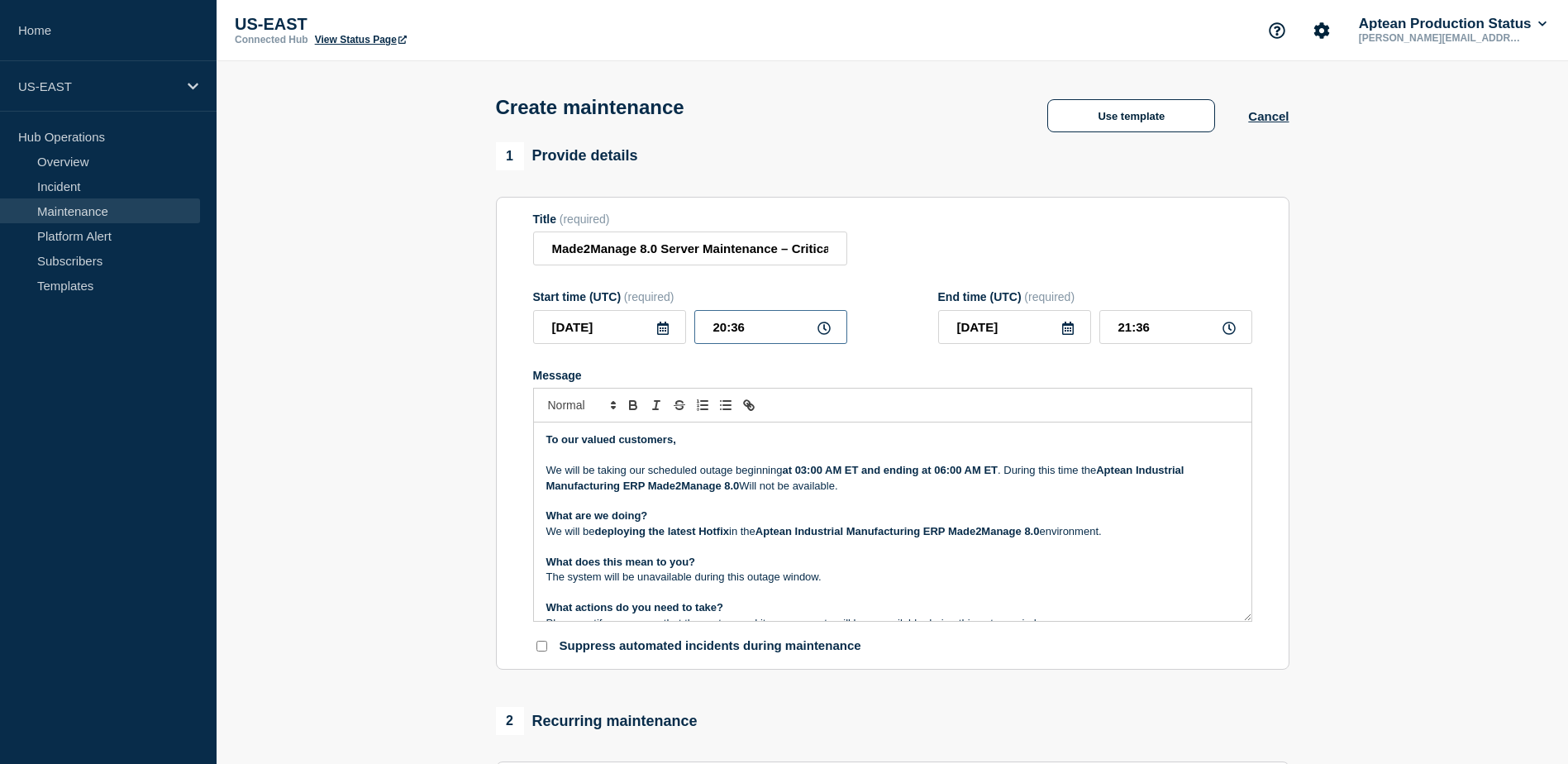
click at [725, 332] on input "20:36" at bounding box center [771, 327] width 153 height 34
type input "09:36"
type input "10:36"
type input "07:36"
type input "08:36"
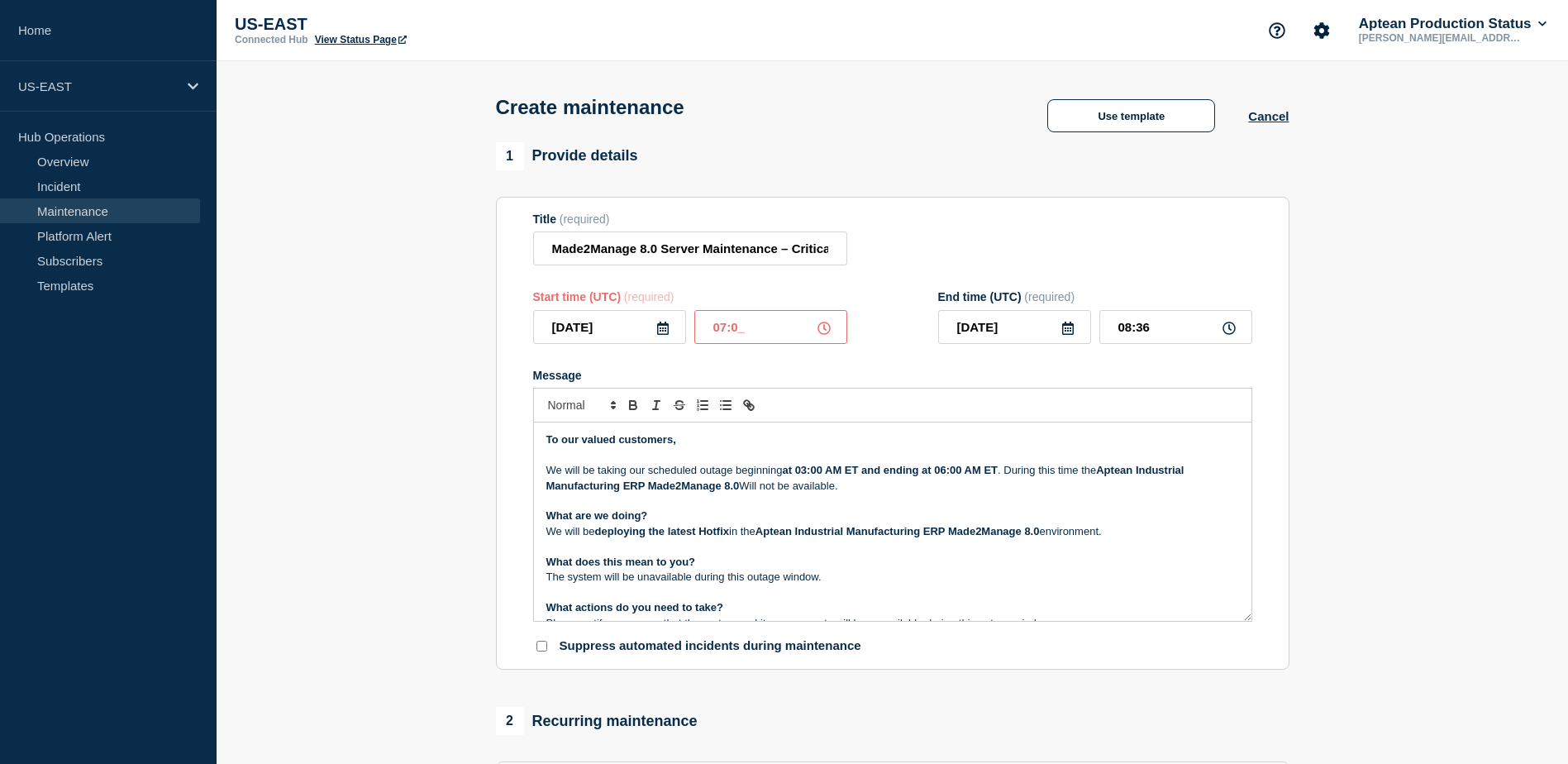
type input "07:00"
click at [1127, 333] on input "08:00" at bounding box center [1176, 327] width 153 height 34
type input "10:00"
click at [1122, 229] on div "Title (required) Made2Manage 8.0 Server Maintenance – Critical HF Deployment" at bounding box center [892, 239] width 719 height 53
drag, startPoint x: 550, startPoint y: 333, endPoint x: 629, endPoint y: 330, distance: 79.1
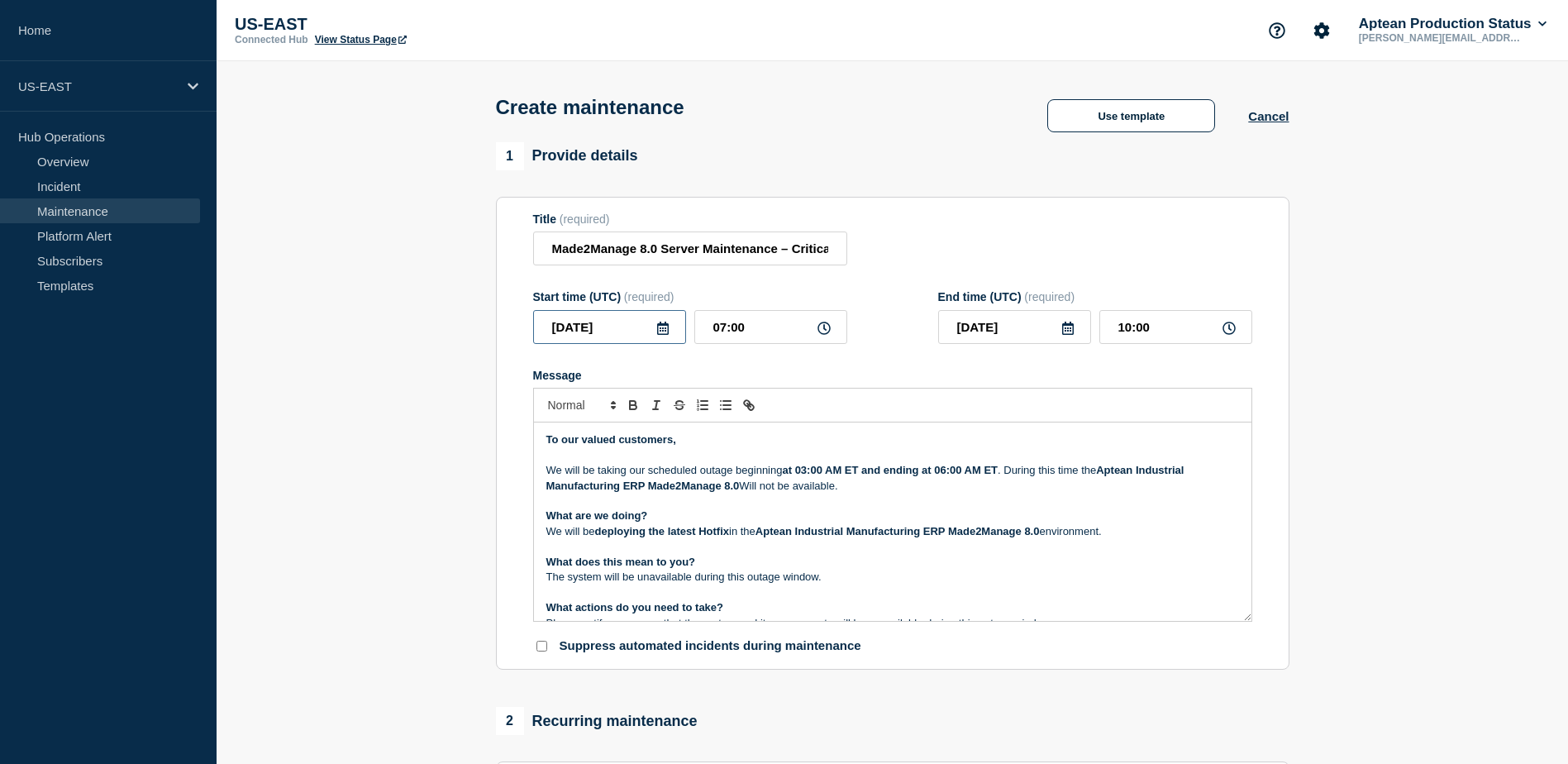
click at [629, 330] on input "2025-08-27" at bounding box center [610, 327] width 153 height 34
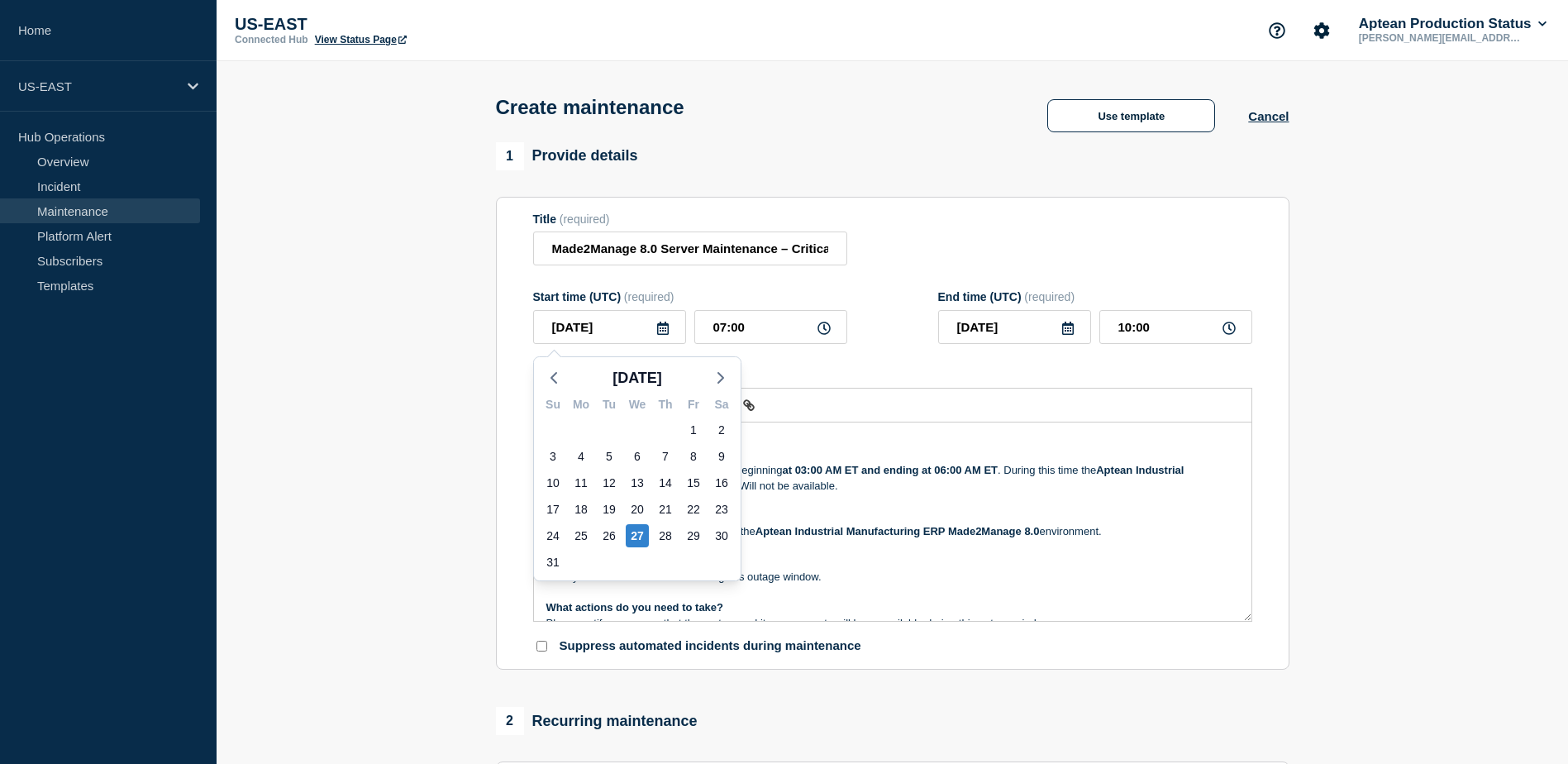
click at [461, 337] on section "1 Provide details Title (required) Made2Manage 8.0 Server Maintenance – Critica…" at bounding box center [892, 759] width 1351 height 1234
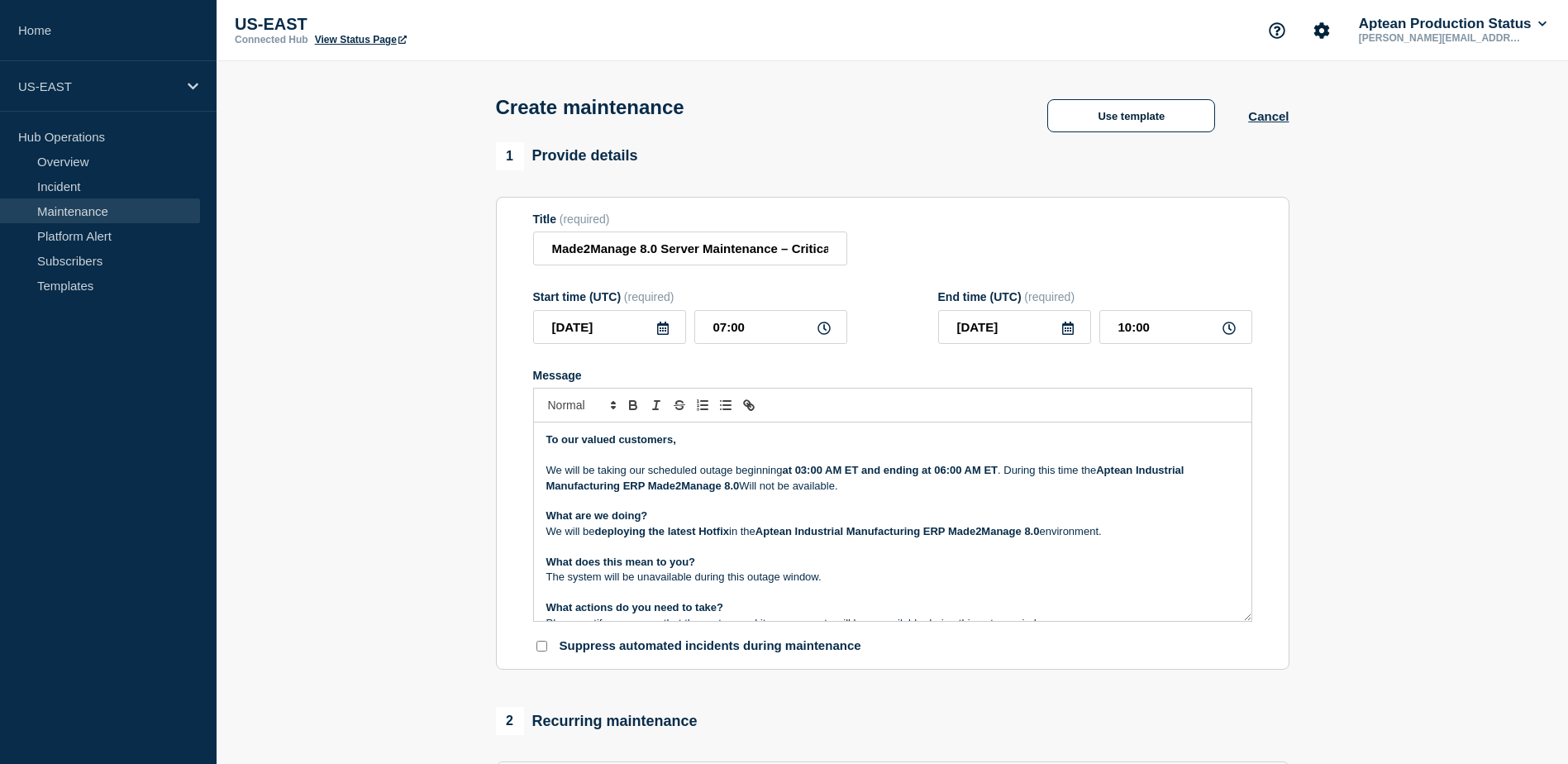
click at [442, 283] on section "1 Provide details Title (required) Made2Manage 8.0 Server Maintenance – Critica…" at bounding box center [892, 759] width 1351 height 1234
drag, startPoint x: 549, startPoint y: 250, endPoint x: 880, endPoint y: 248, distance: 331.0
click at [880, 248] on div "Title (required) Made2Manage 8.0 Server Maintenance – Critical HF Deployment" at bounding box center [892, 239] width 719 height 53
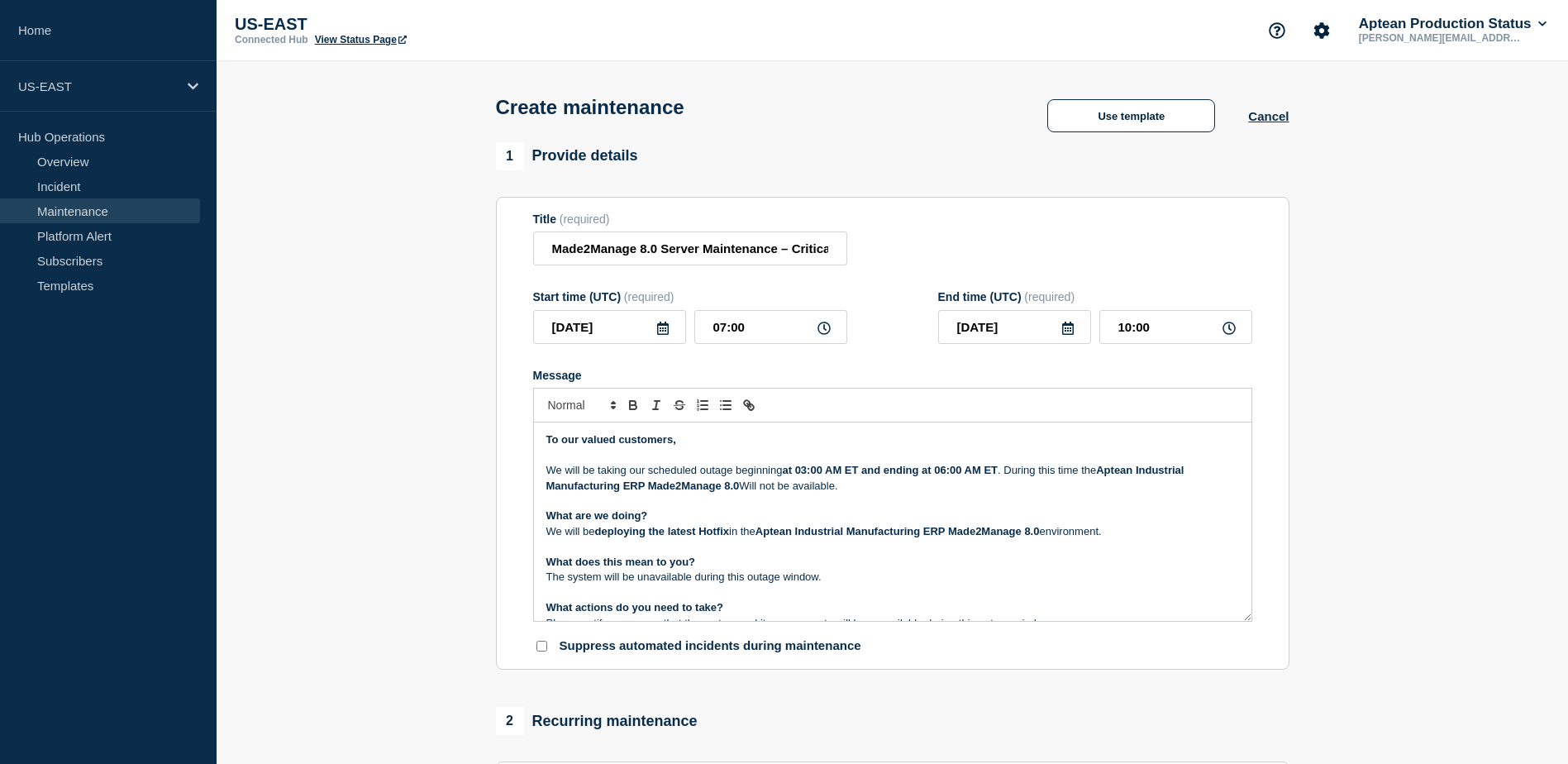
click at [881, 247] on div "Title (required) Made2Manage 8.0 Server Maintenance – Critical HF Deployment" at bounding box center [892, 239] width 719 height 53
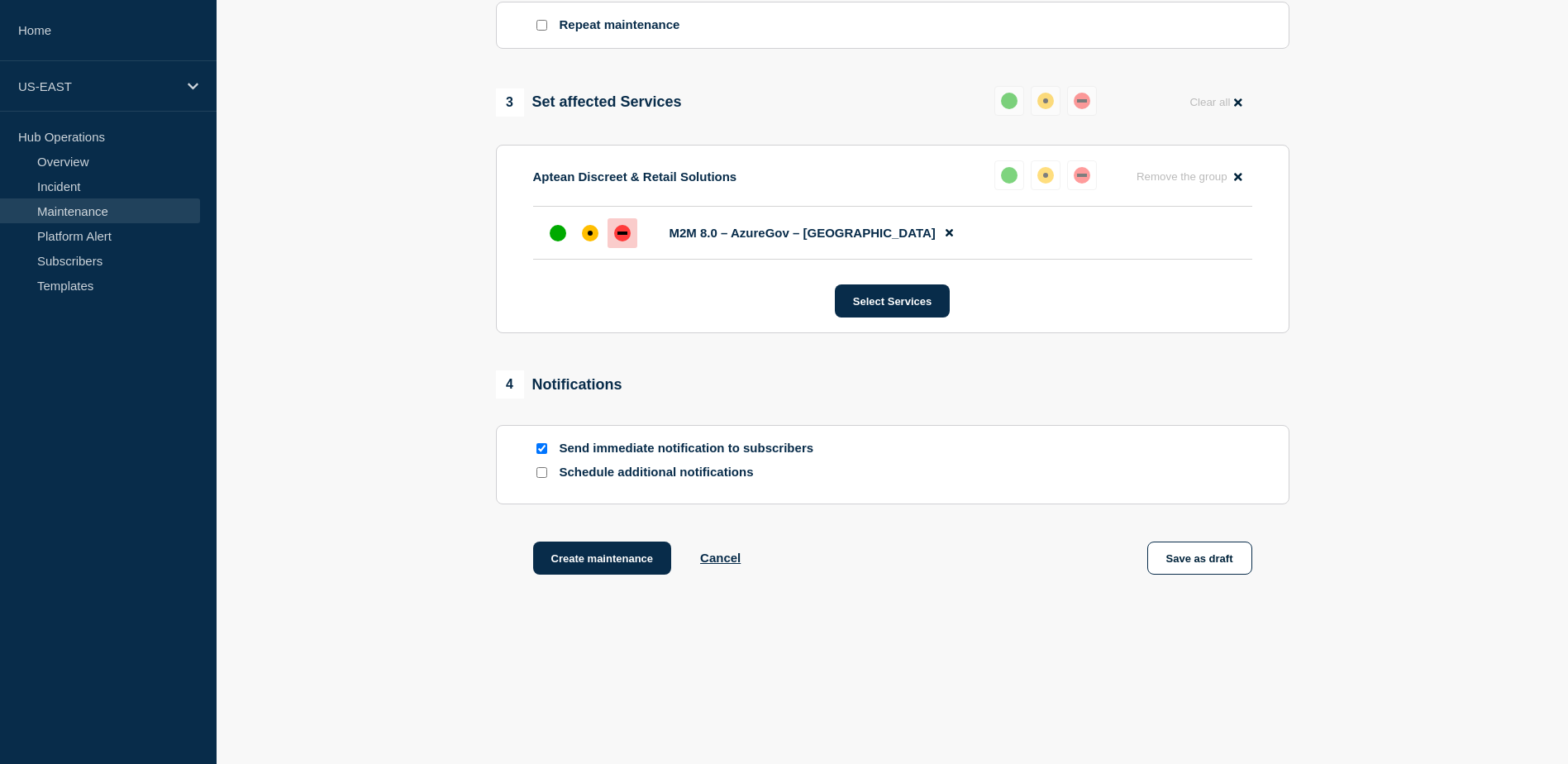
scroll to position [765, 0]
click at [617, 232] on div "down" at bounding box center [622, 232] width 10 height 3
click at [630, 231] on div "down" at bounding box center [622, 232] width 17 height 17
click at [609, 562] on button "Create maintenance" at bounding box center [602, 557] width 139 height 33
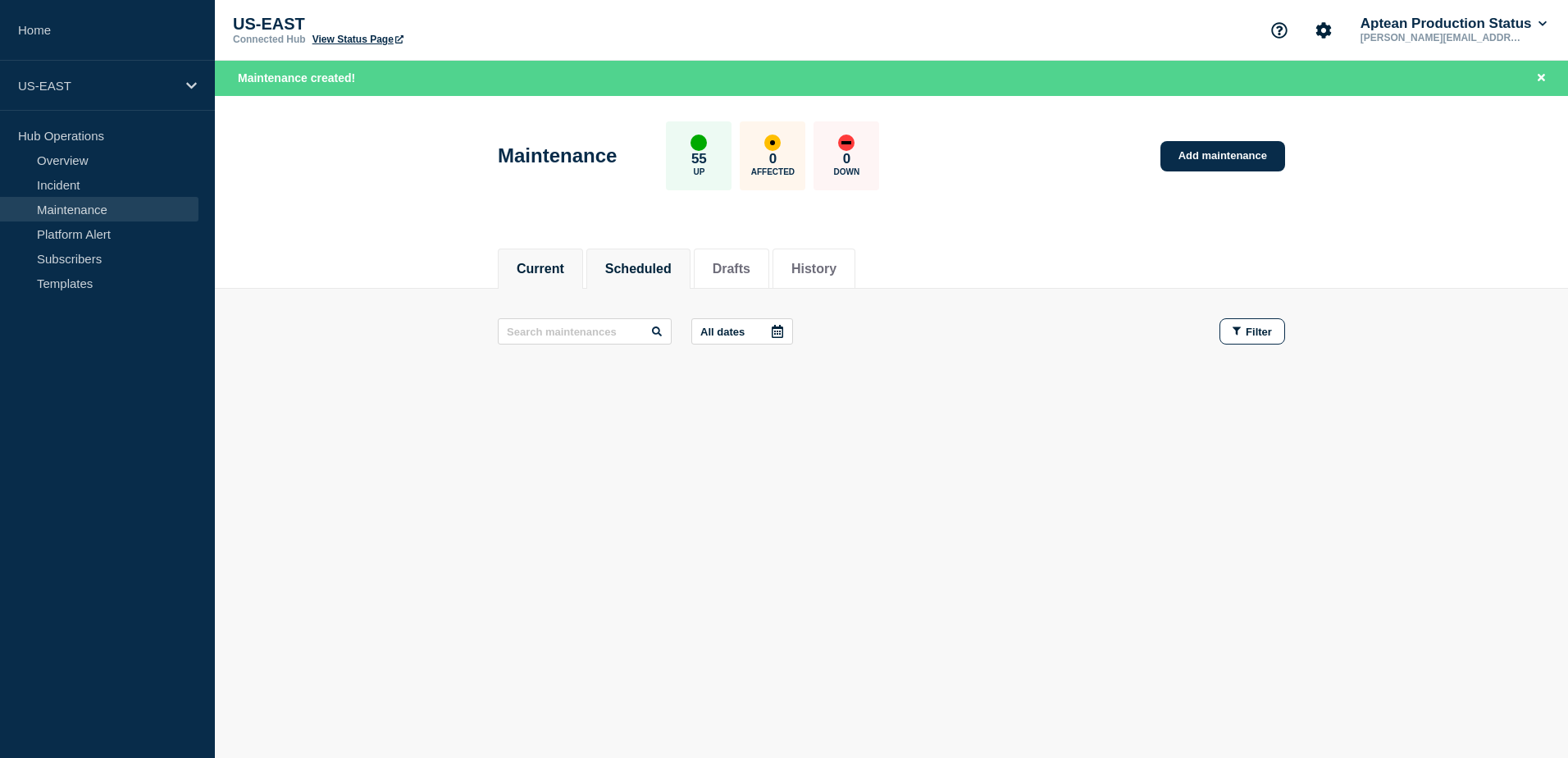
click at [640, 261] on button "Scheduled" at bounding box center [638, 269] width 66 height 15
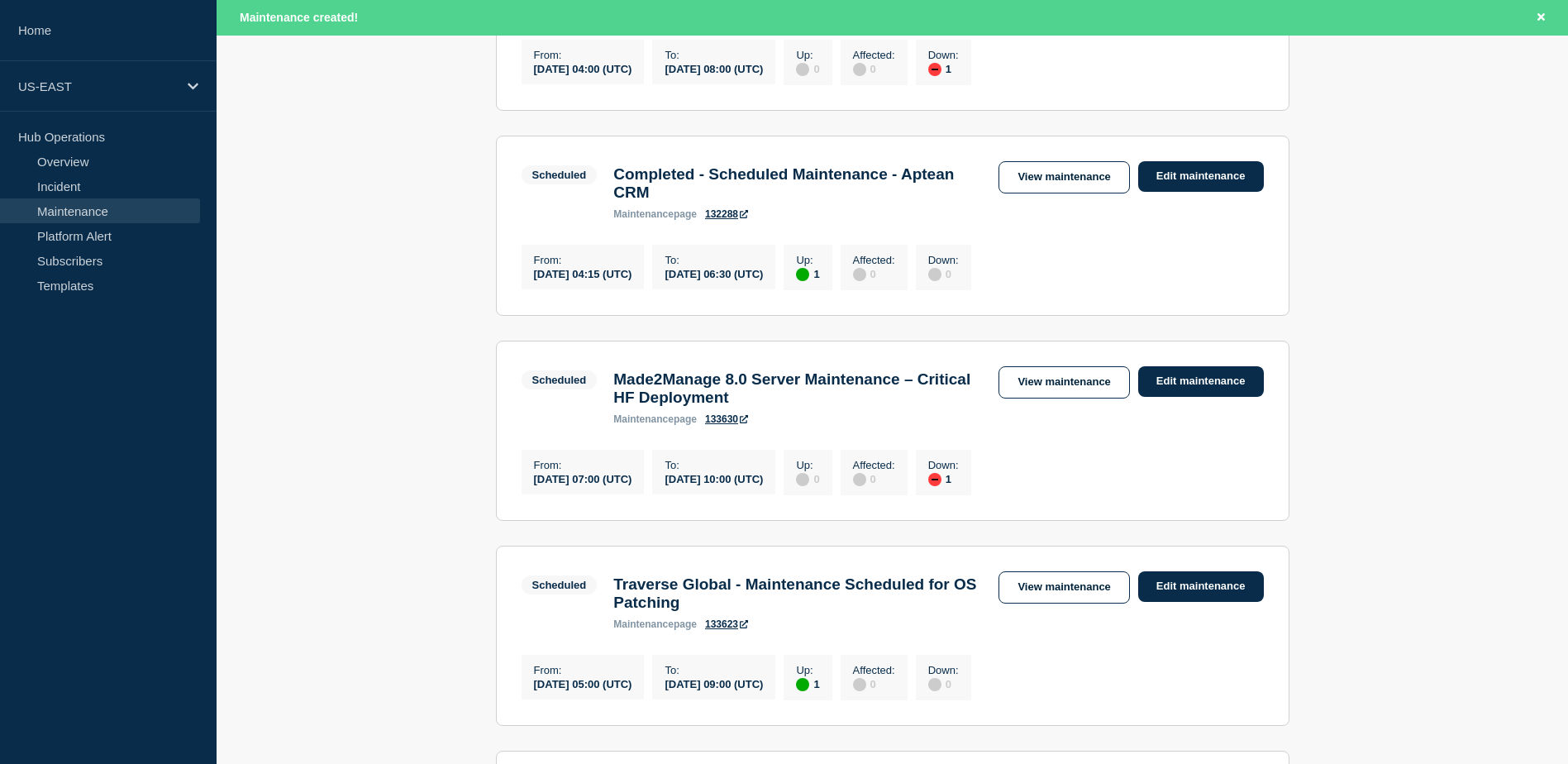
scroll to position [662, 0]
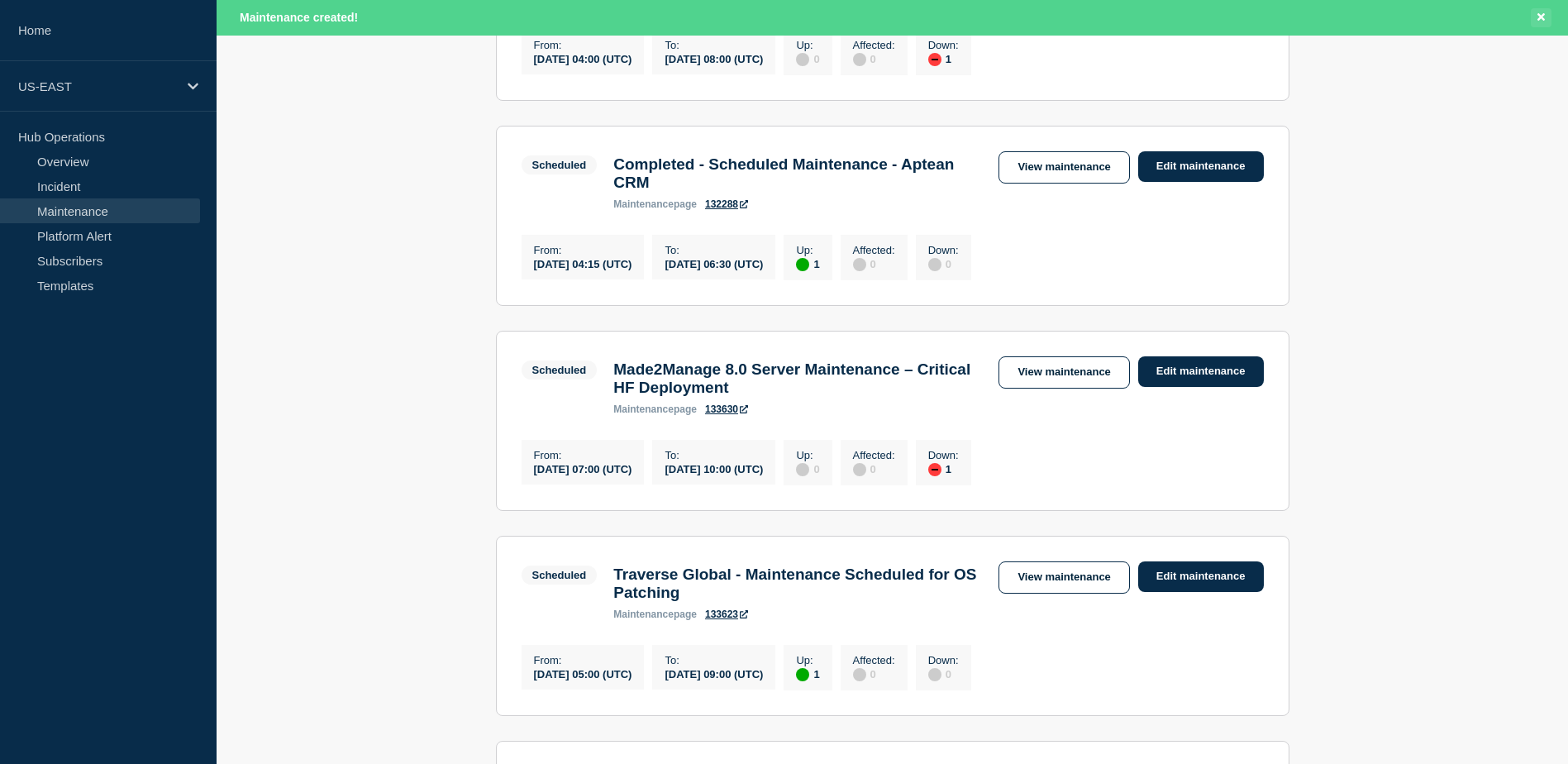
click at [1541, 18] on icon "Close banner" at bounding box center [1541, 17] width 7 height 7
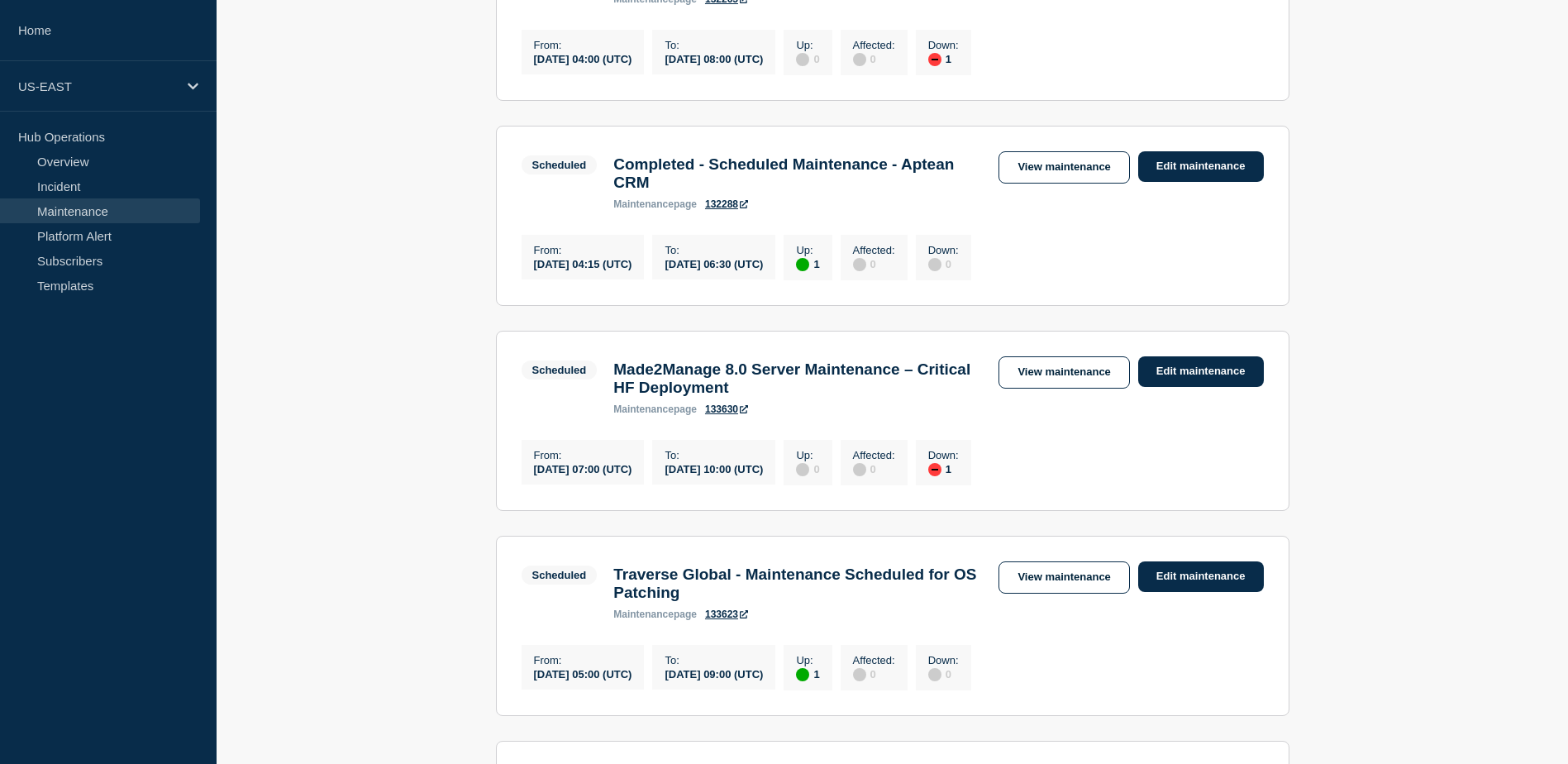
scroll to position [627, 0]
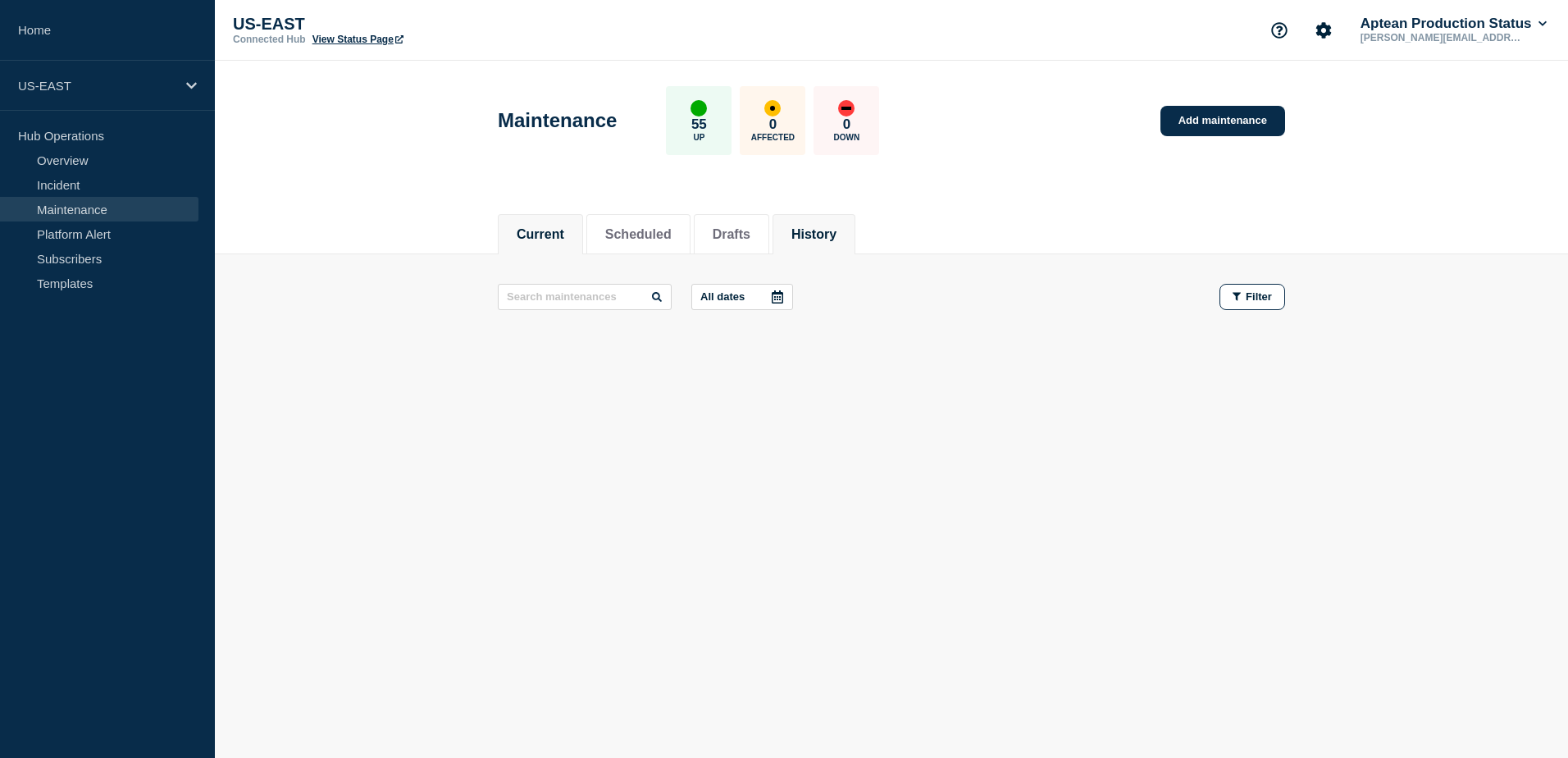
click at [836, 229] on button "History" at bounding box center [813, 235] width 45 height 15
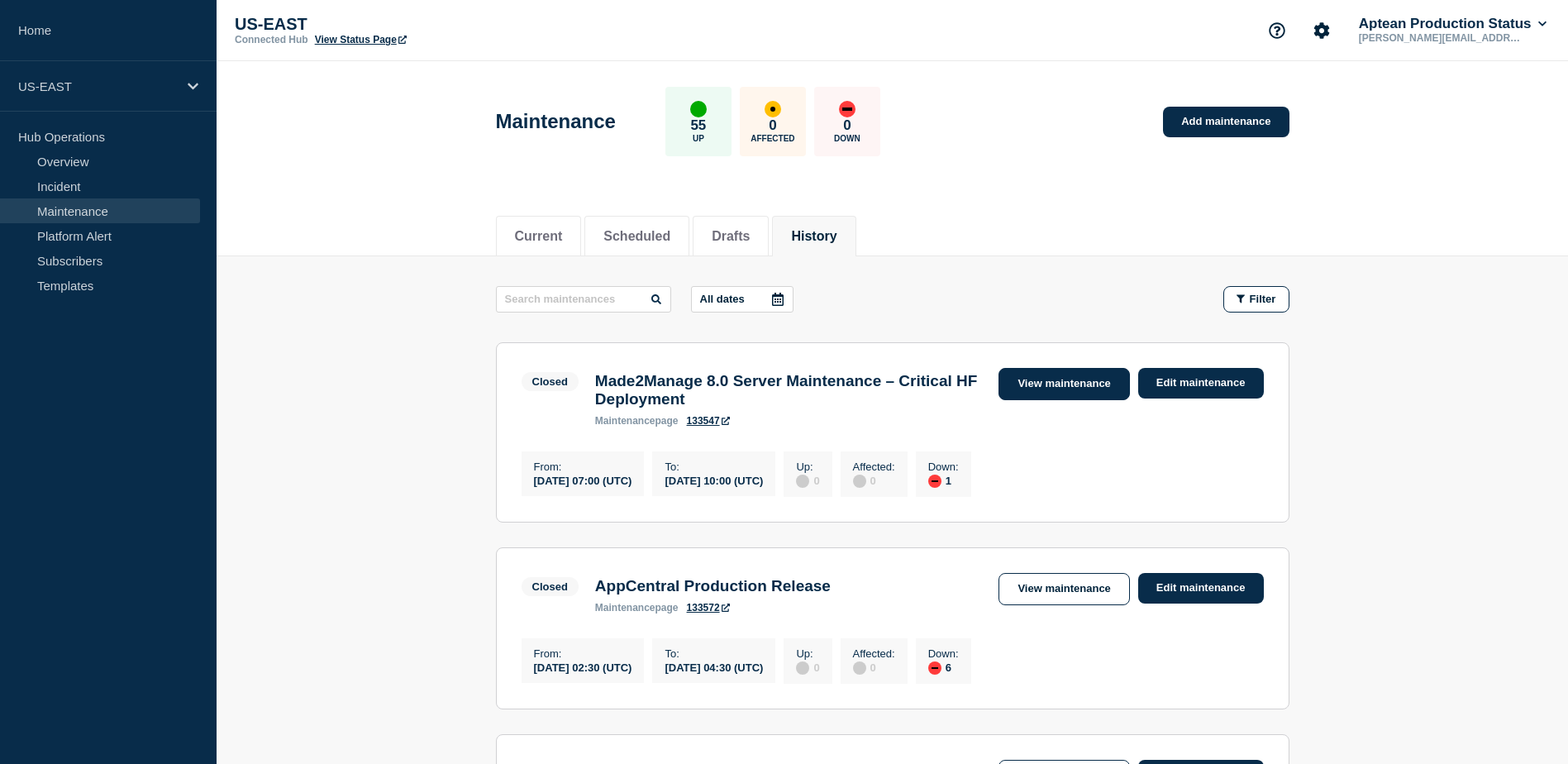
click at [1086, 379] on link "View maintenance" at bounding box center [1063, 383] width 131 height 32
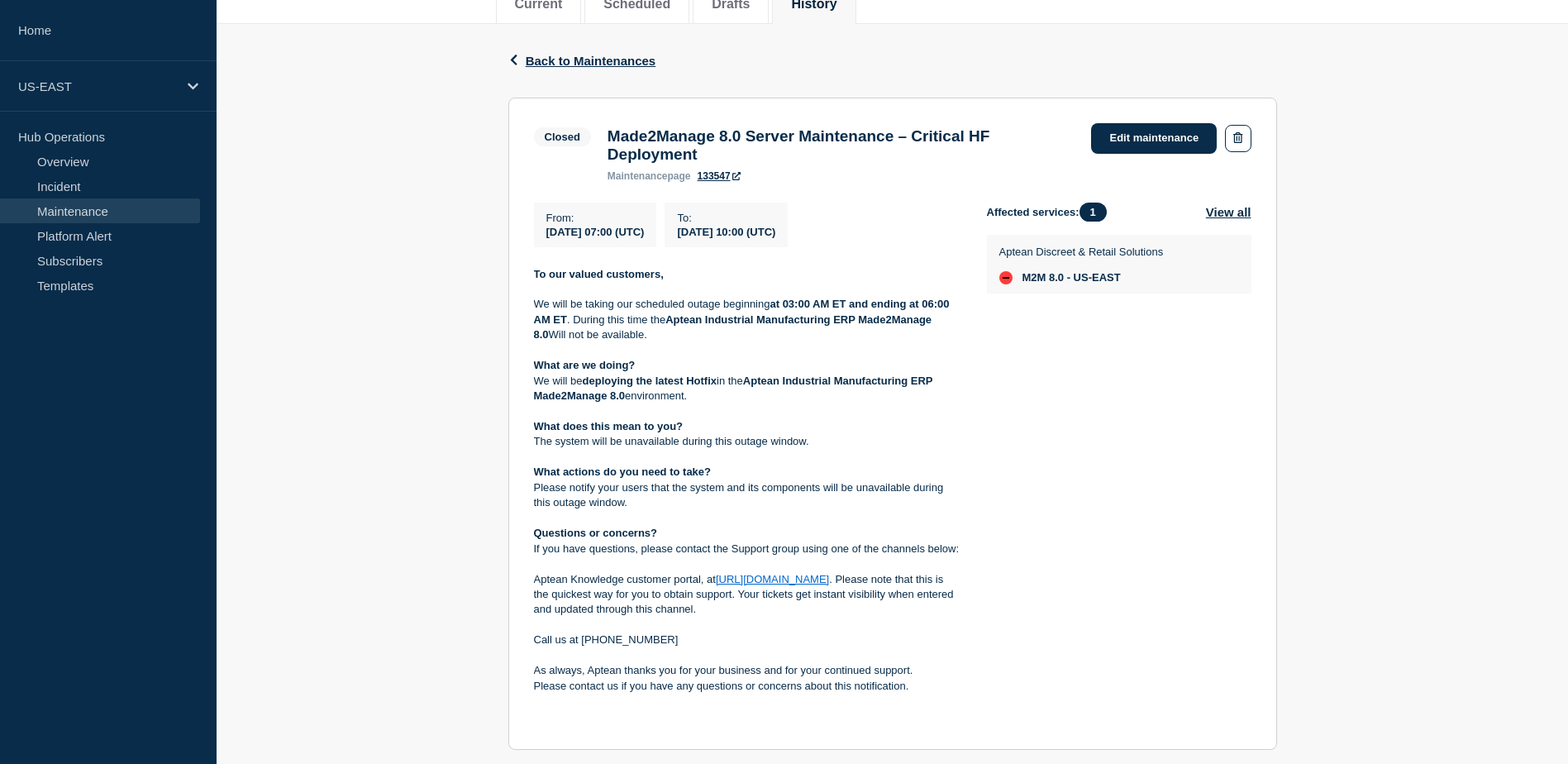
scroll to position [150, 0]
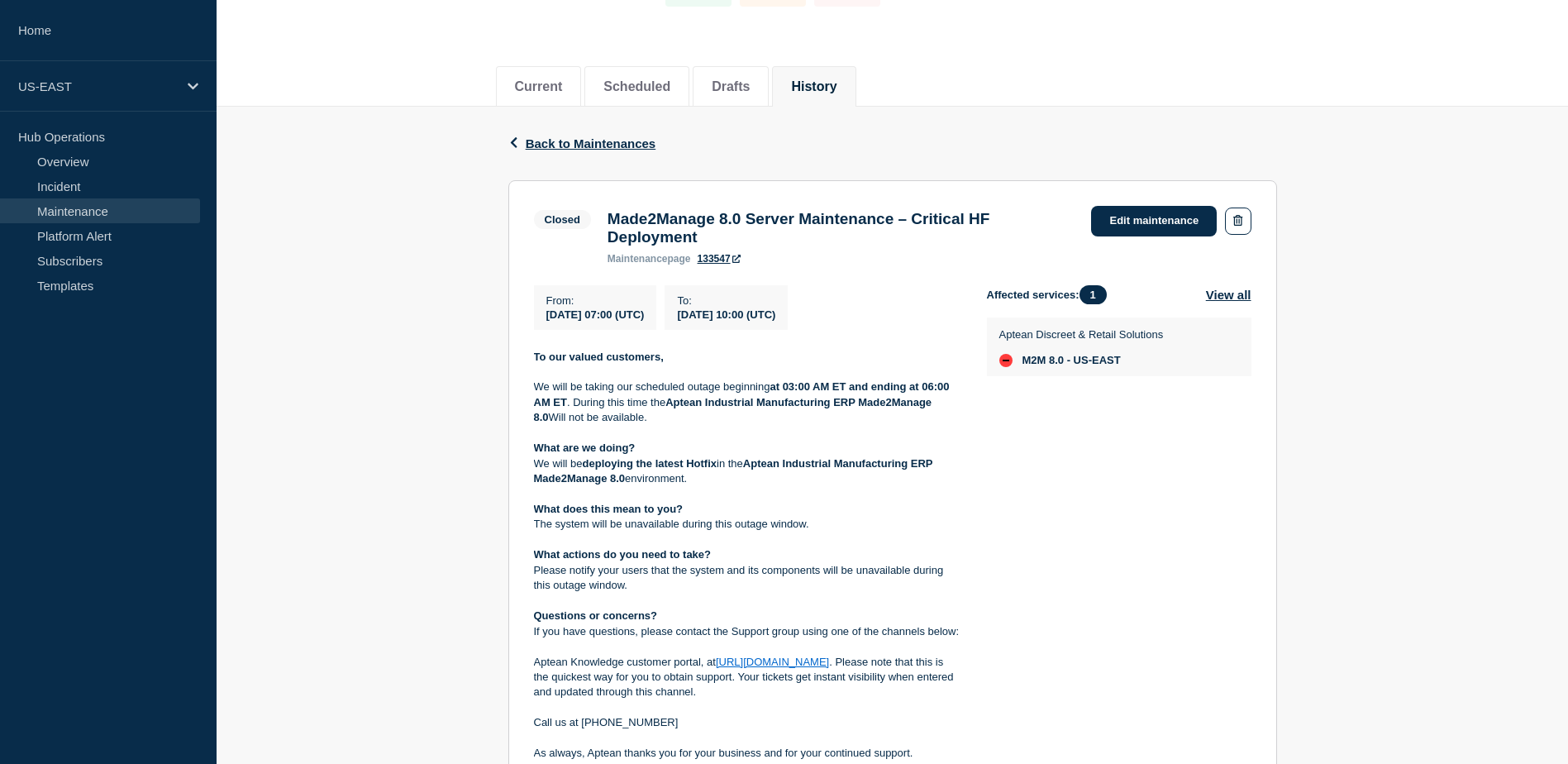
click at [622, 215] on h3 "Made2Manage 8.0 Server Maintenance – Critical HF Deployment" at bounding box center [841, 228] width 468 height 37
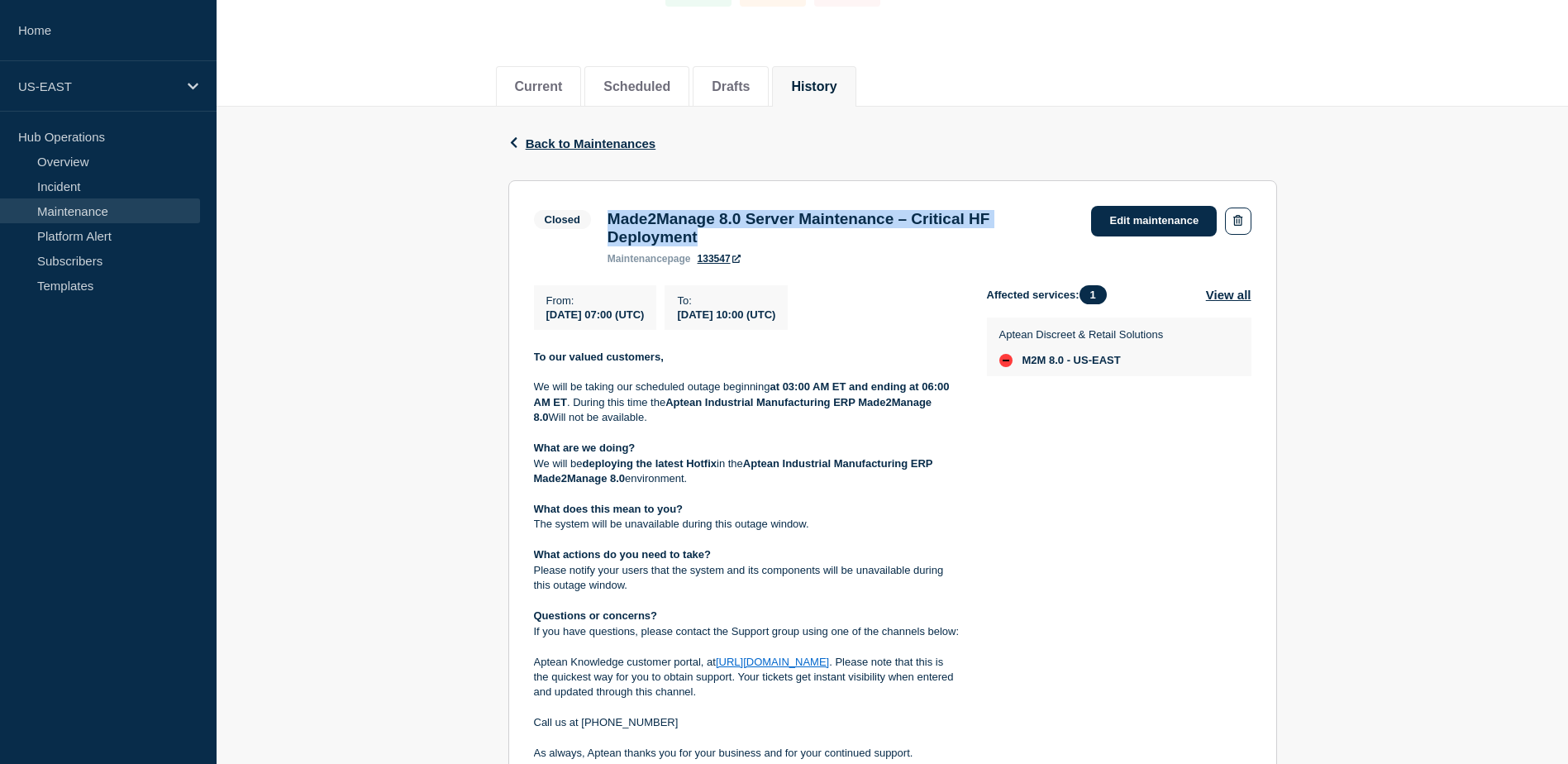
drag, startPoint x: 608, startPoint y: 218, endPoint x: 745, endPoint y: 233, distance: 137.8
click at [745, 233] on h3 "Made2Manage 8.0 Server Maintenance – Critical HF Deployment" at bounding box center [841, 228] width 468 height 37
copy h3 "Made2Manage 8.0 Server Maintenance – Critical HF Deployment"
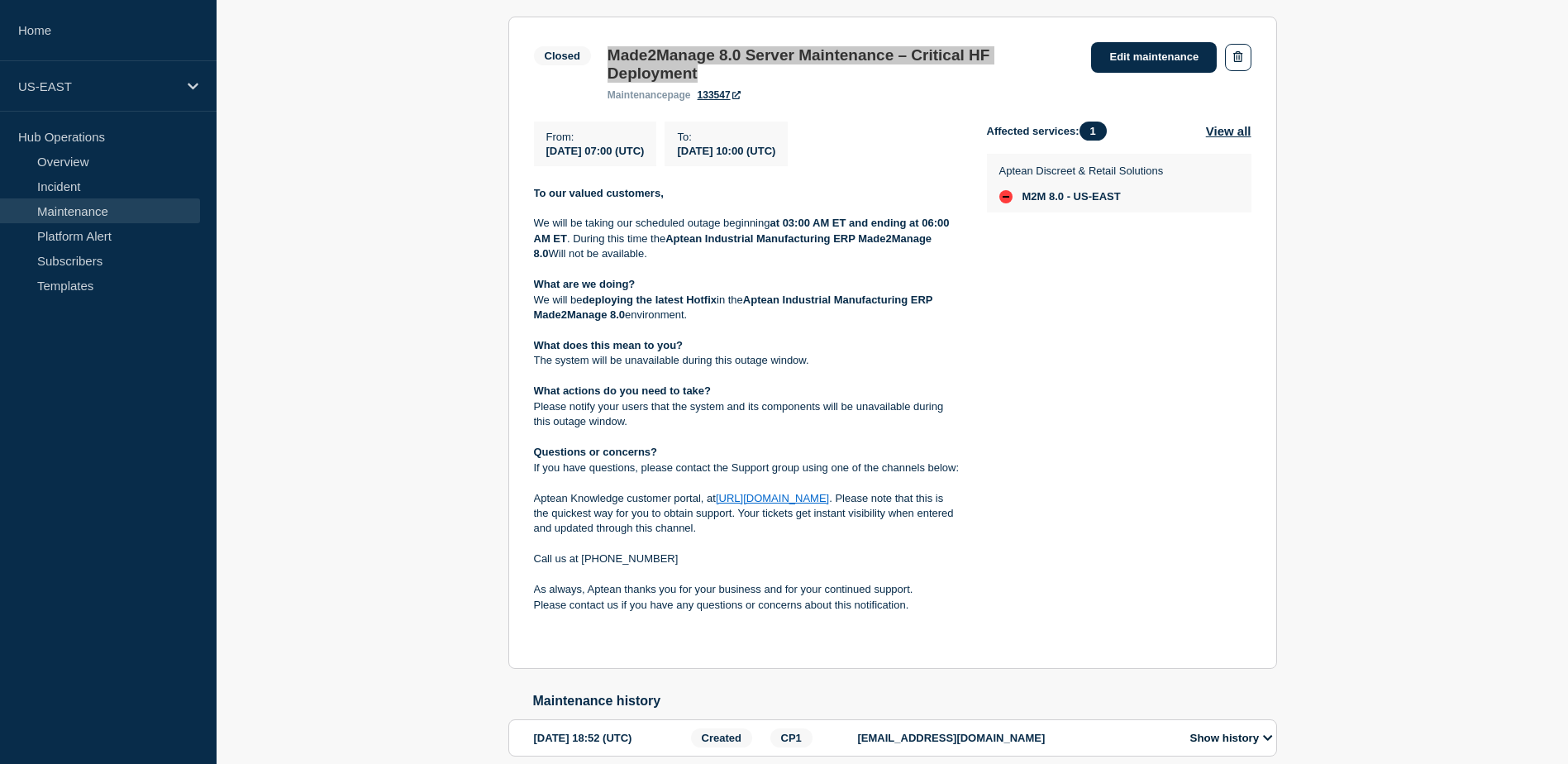
scroll to position [315, 0]
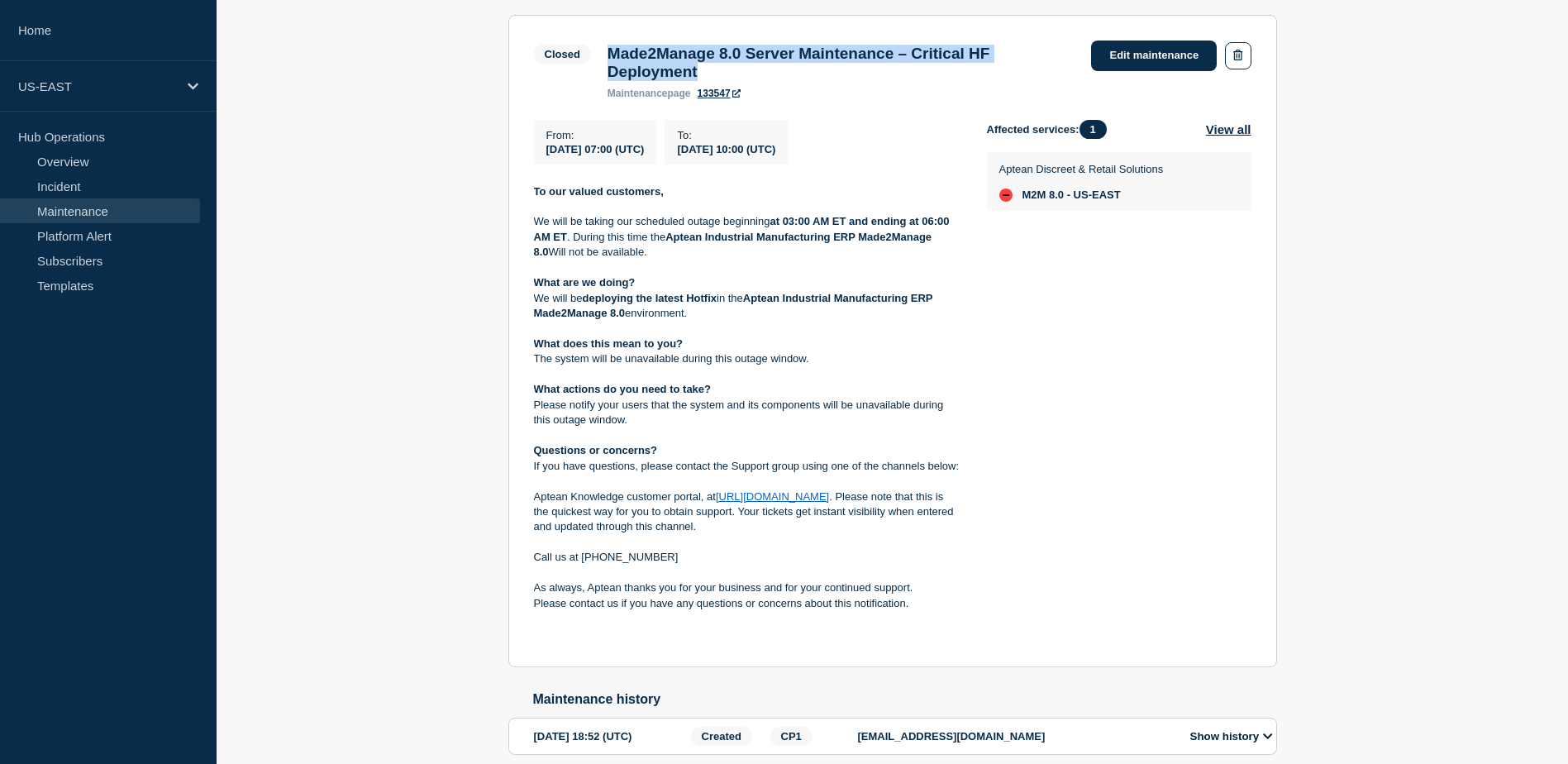
drag, startPoint x: 546, startPoint y: 204, endPoint x: 921, endPoint y: 621, distance: 560.8
click at [921, 621] on section "Closed Made2Manage 8.0 Server Maintenance – Critical HF Deployment maintenance …" at bounding box center [892, 342] width 769 height 653
copy div "To our valued customers, We will be taking our scheduled outage beginning at 03…"
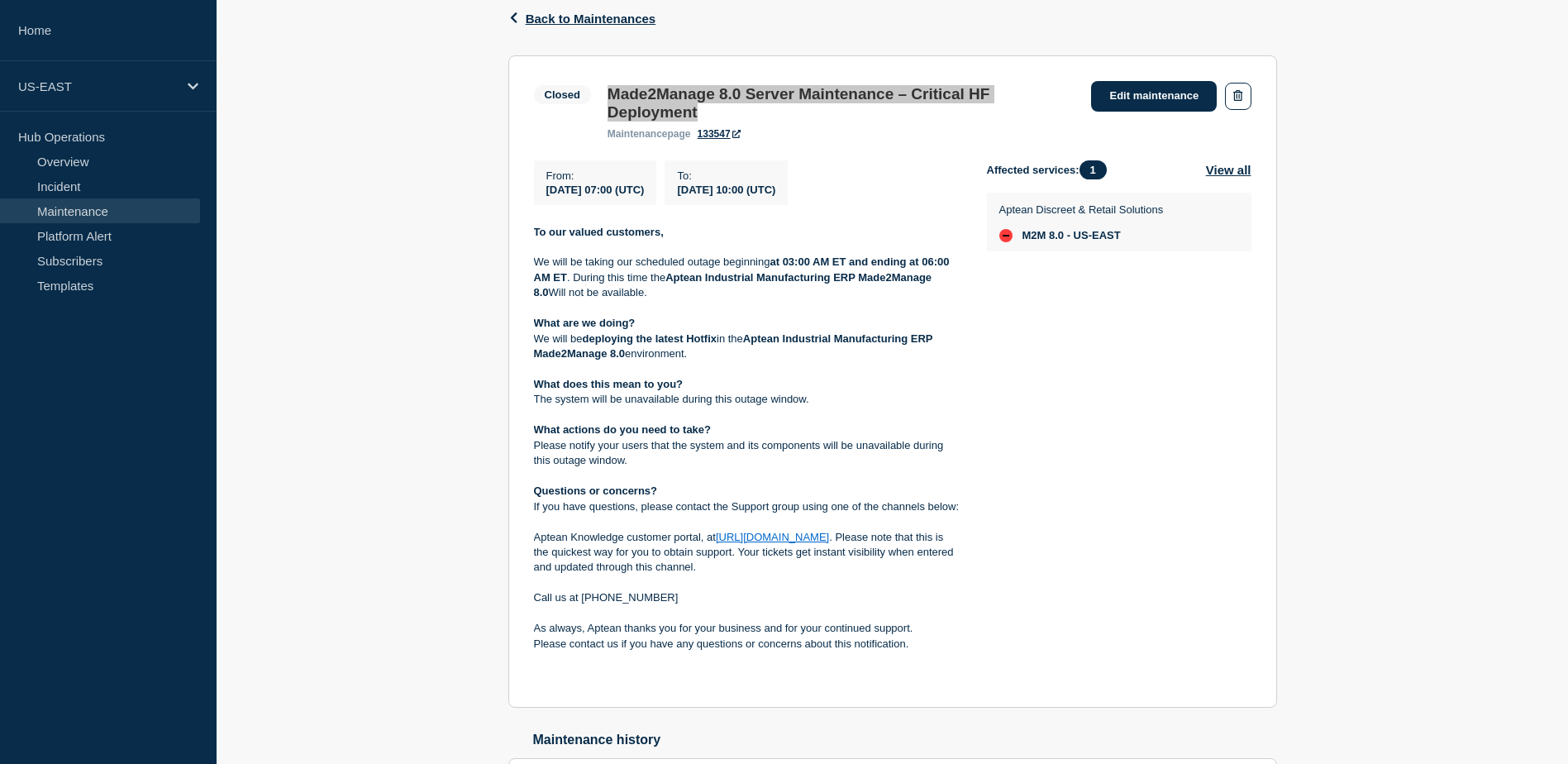
scroll to position [397, 0]
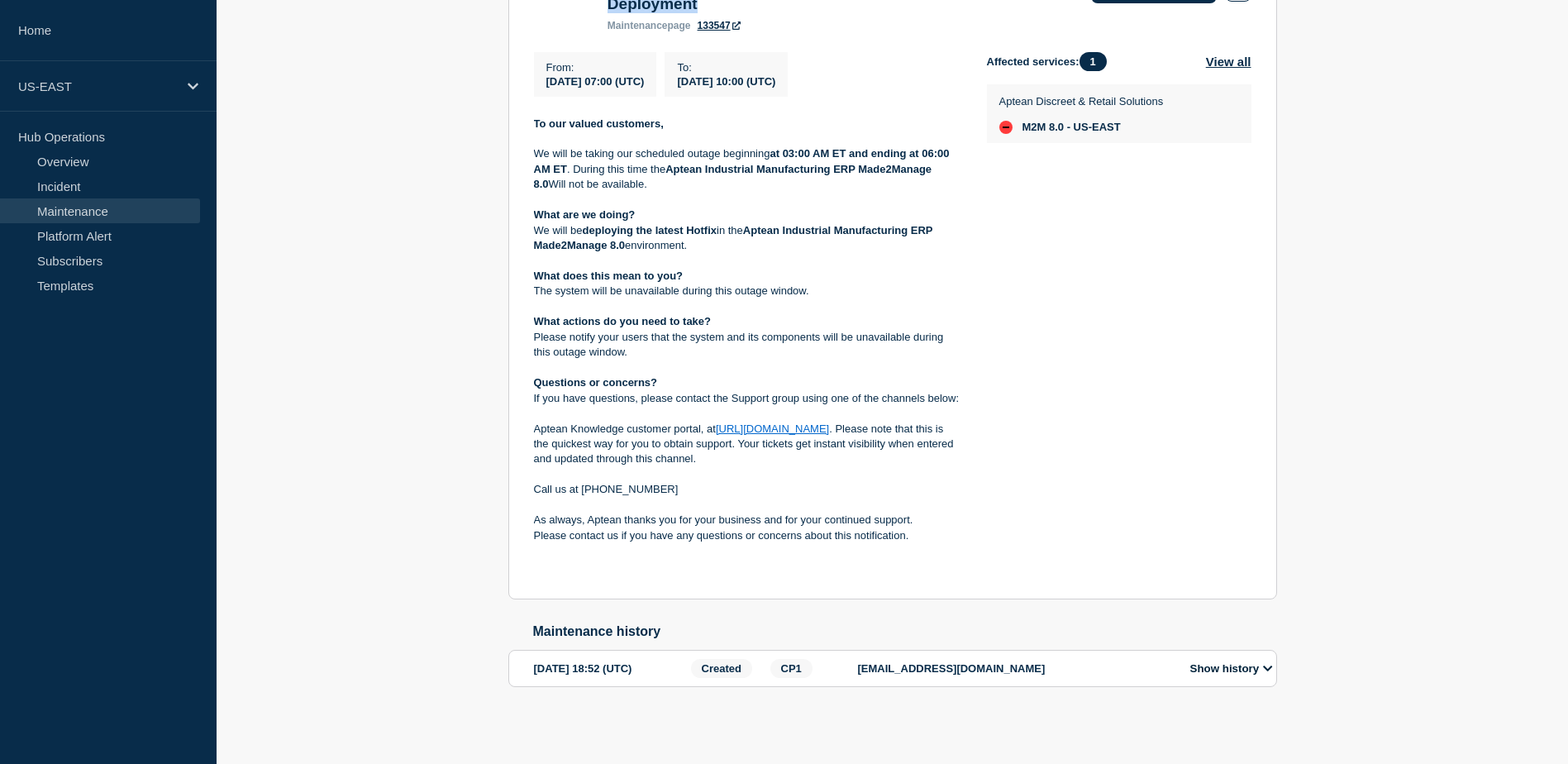
click at [447, 497] on div "Back Back to Maintenances Closed Made2Manage 8.0 Server Maintenance – Critical …" at bounding box center [892, 307] width 1351 height 866
click at [1262, 665] on button "Show history" at bounding box center [1231, 668] width 92 height 14
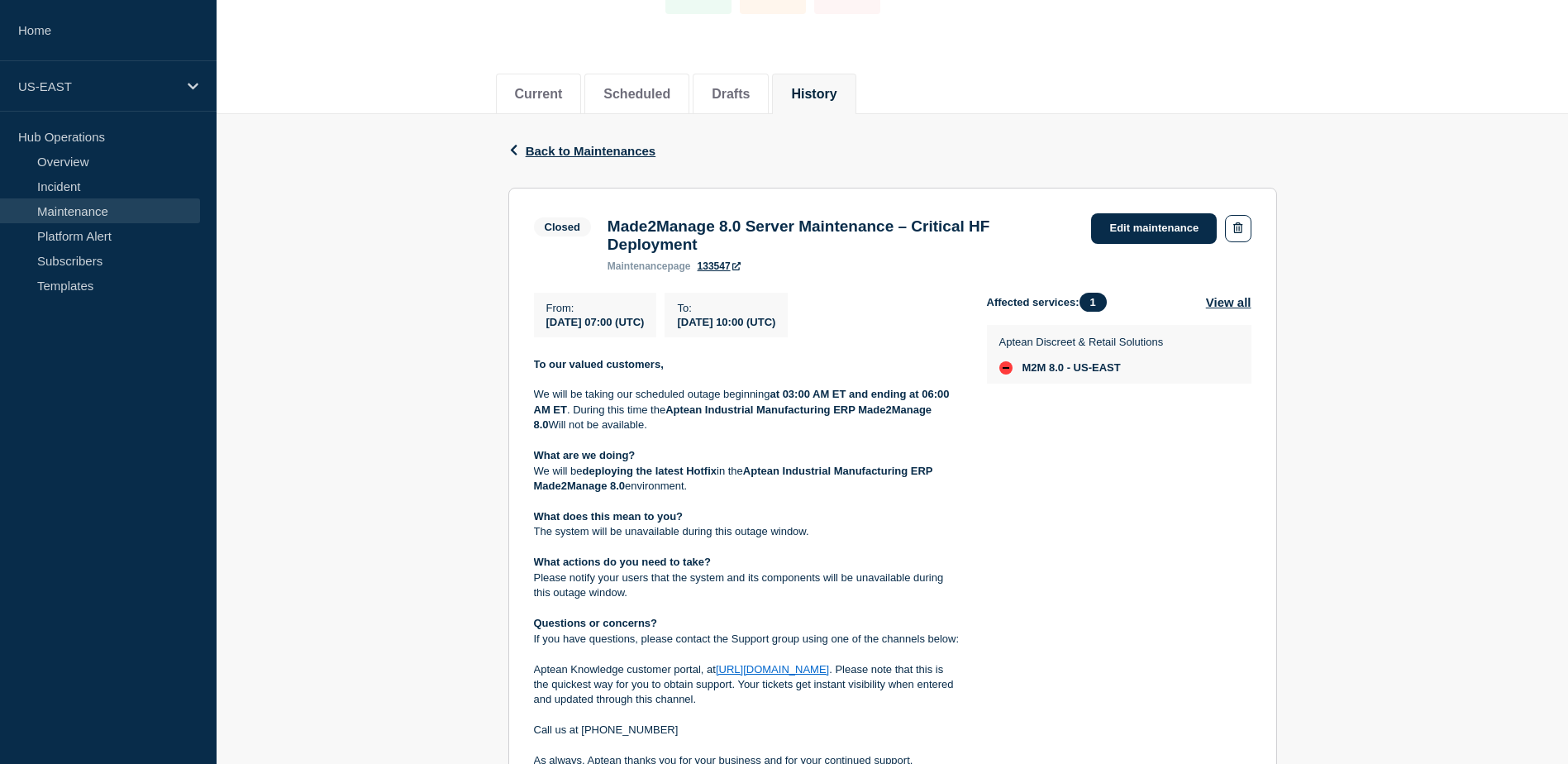
scroll to position [129, 0]
